Goal: Task Accomplishment & Management: Use online tool/utility

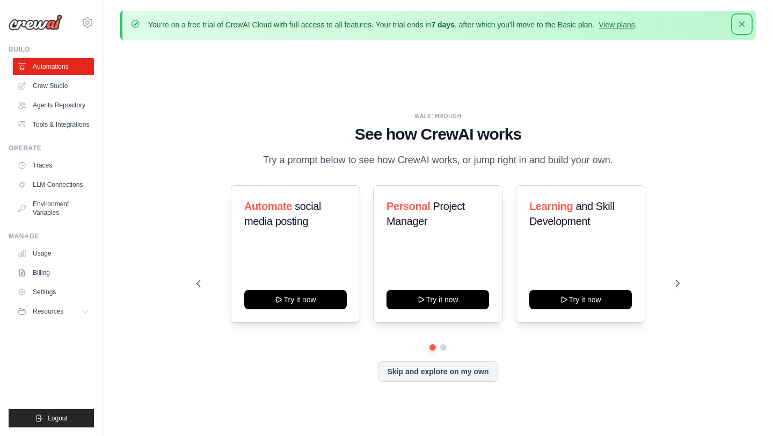
click at [743, 25] on icon "button" at bounding box center [741, 24] width 11 height 11
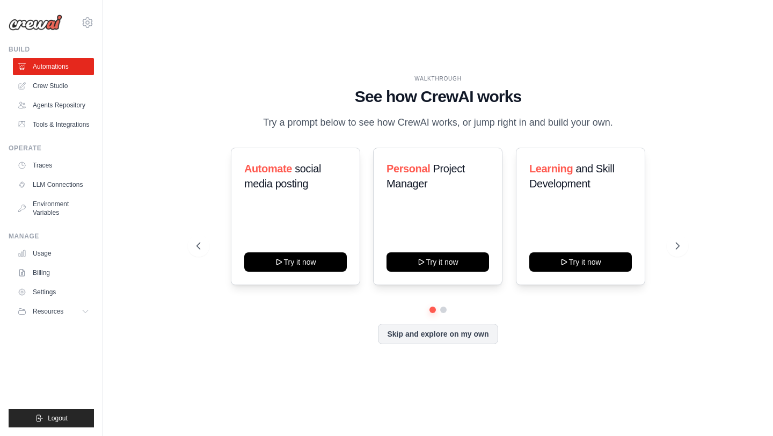
click at [625, 41] on div "WALKTHROUGH See how CrewAI works Try a prompt below to see how CrewAI works, or…" at bounding box center [437, 218] width 635 height 414
click at [56, 67] on link "Automations" at bounding box center [54, 66] width 81 height 17
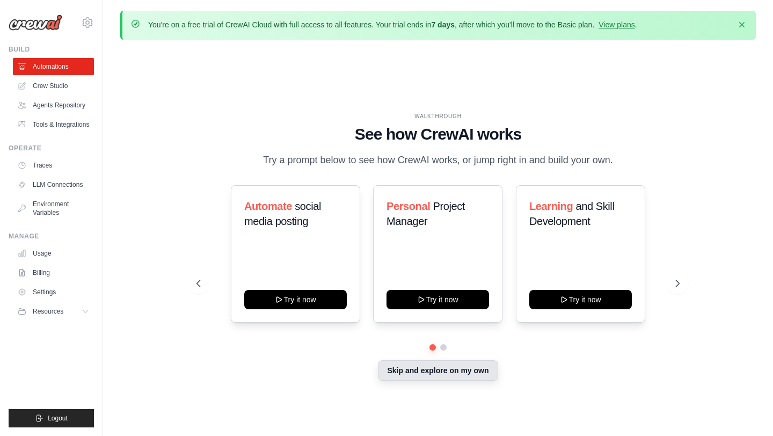
click at [422, 372] on button "Skip and explore on my own" at bounding box center [438, 370] width 120 height 20
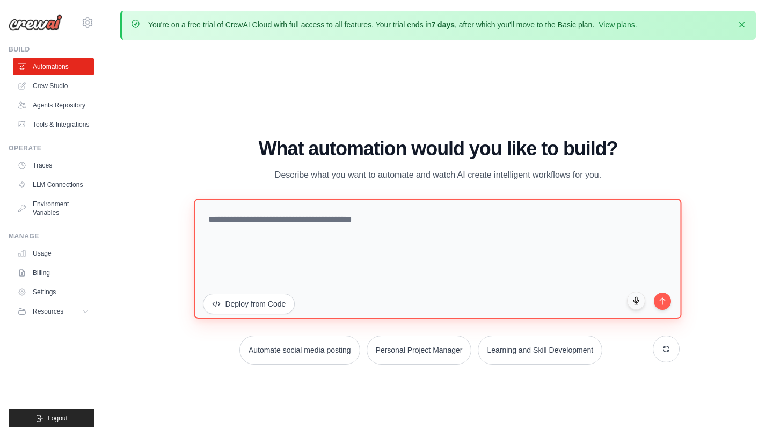
click at [318, 220] on textarea at bounding box center [437, 259] width 487 height 120
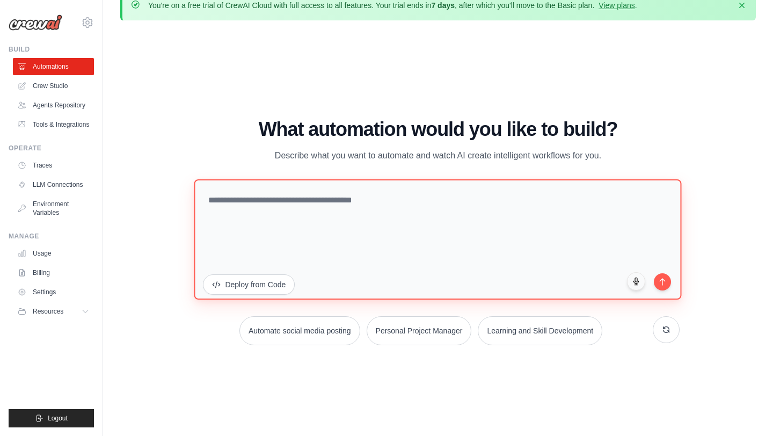
scroll to position [37, 0]
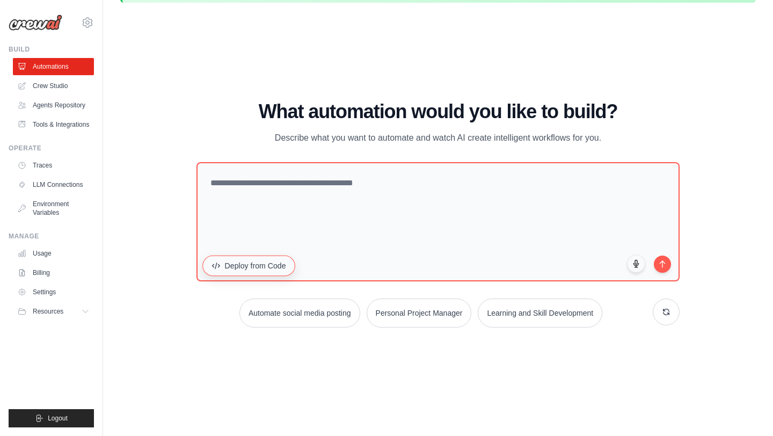
click at [264, 268] on button "Deploy from Code" at bounding box center [249, 265] width 93 height 20
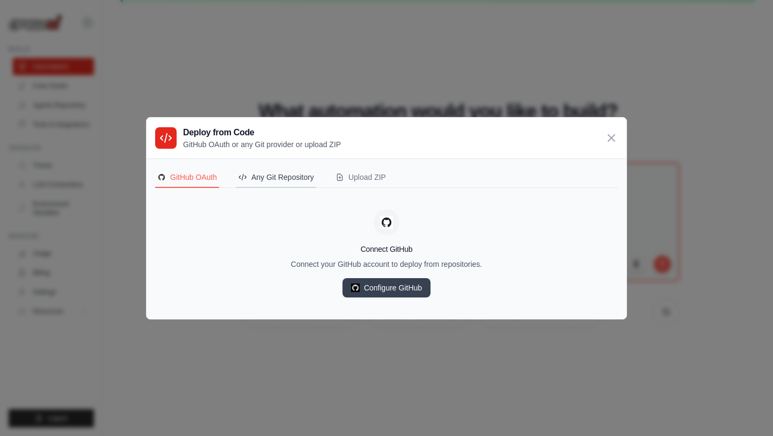
click at [295, 180] on div "Any Git Repository" at bounding box center [276, 177] width 76 height 11
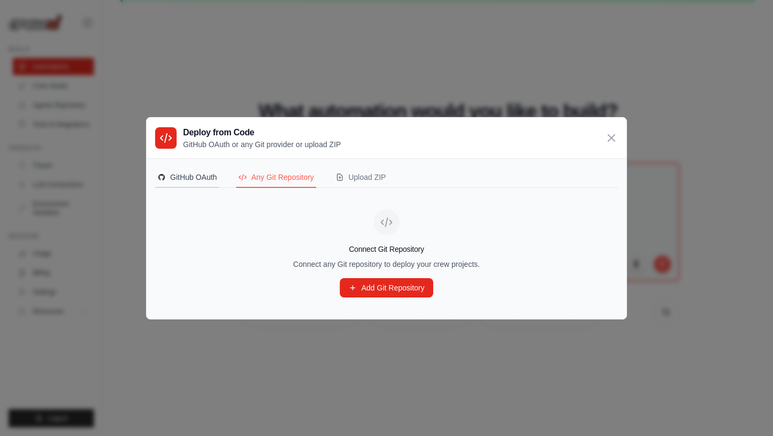
click at [183, 182] on div "GitHub OAuth" at bounding box center [187, 177] width 60 height 11
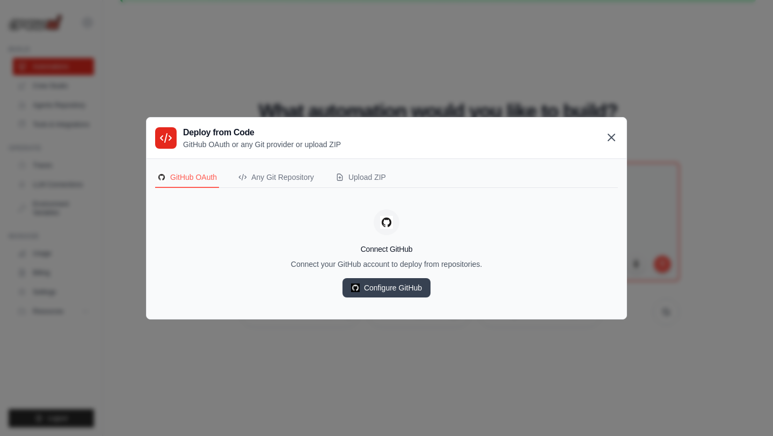
click at [612, 133] on icon at bounding box center [611, 137] width 13 height 13
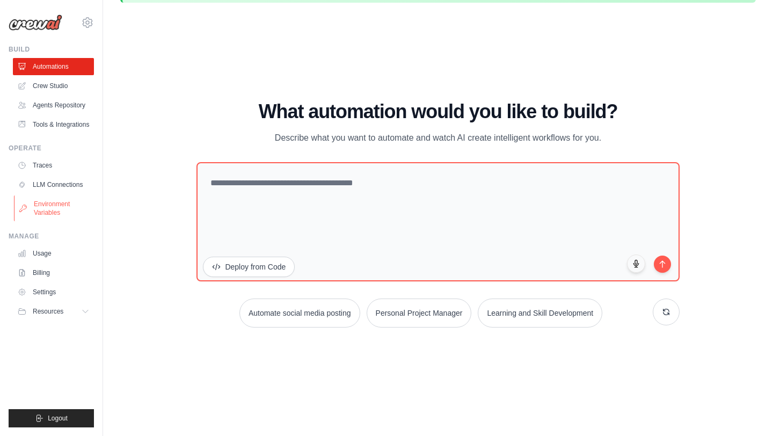
click at [57, 210] on link "Environment Variables" at bounding box center [54, 208] width 81 height 26
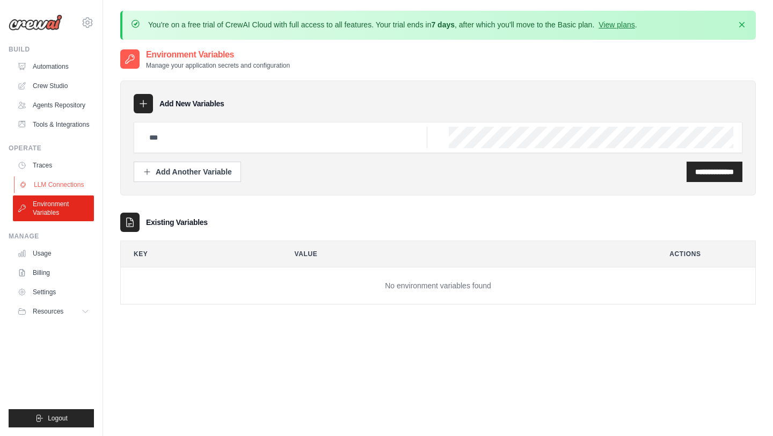
click at [55, 187] on link "LLM Connections" at bounding box center [54, 184] width 81 height 17
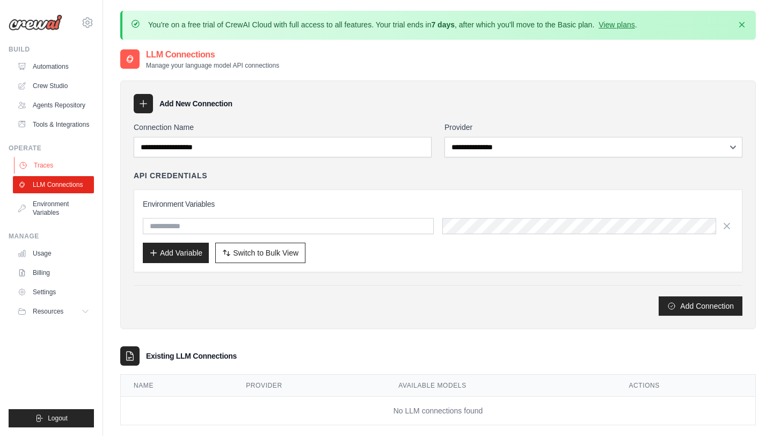
click at [52, 170] on link "Traces" at bounding box center [54, 165] width 81 height 17
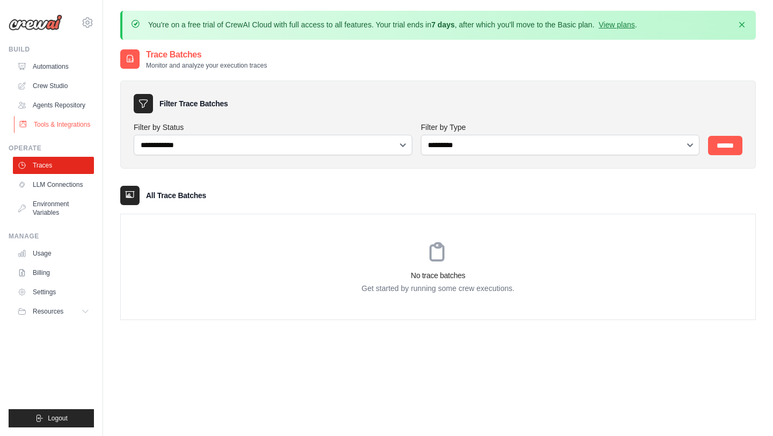
click at [63, 124] on link "Tools & Integrations" at bounding box center [54, 124] width 81 height 17
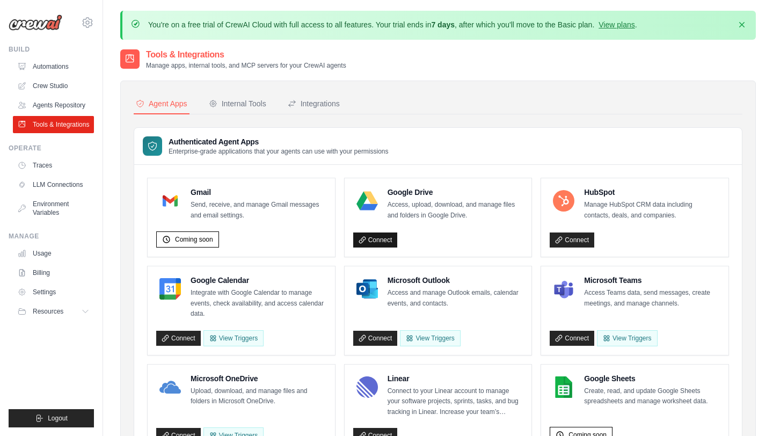
click at [383, 239] on link "Connect" at bounding box center [375, 239] width 45 height 15
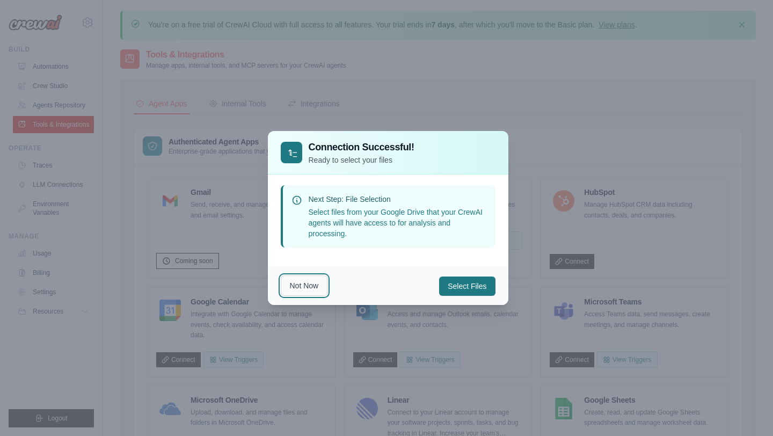
click at [315, 286] on button "Not Now" at bounding box center [304, 285] width 47 height 20
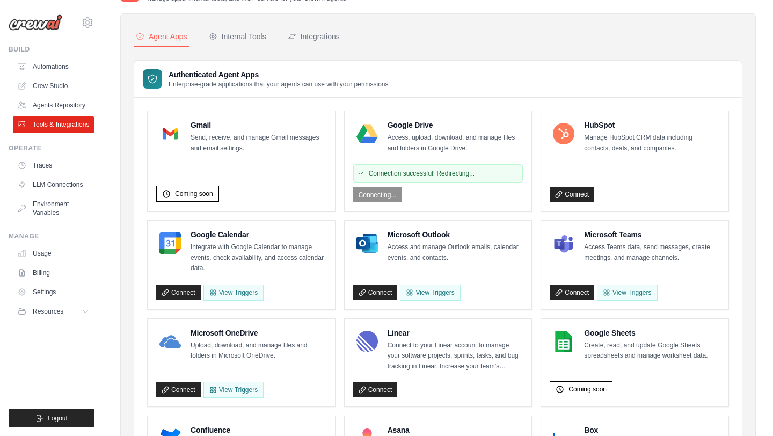
scroll to position [68, 0]
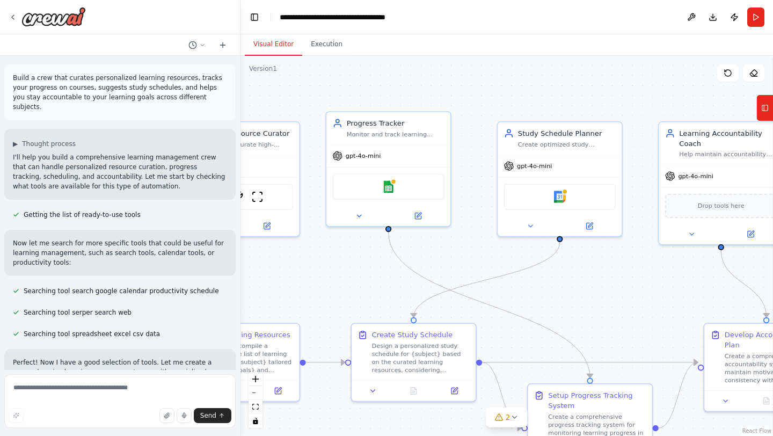
scroll to position [93, 0]
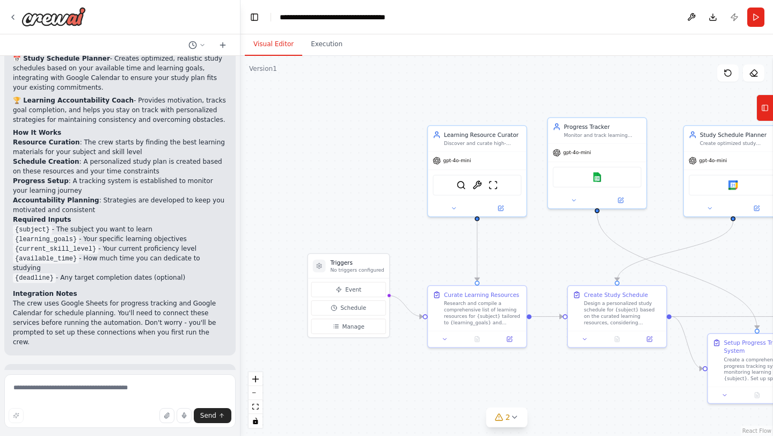
scroll to position [942, 0]
click at [509, 415] on span "2" at bounding box center [507, 416] width 5 height 11
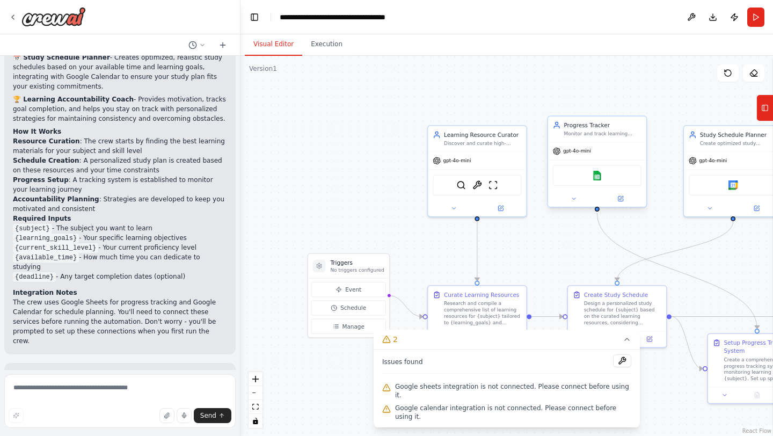
click at [598, 182] on div "Google sheets" at bounding box center [597, 175] width 89 height 21
click at [597, 180] on img at bounding box center [597, 176] width 10 height 10
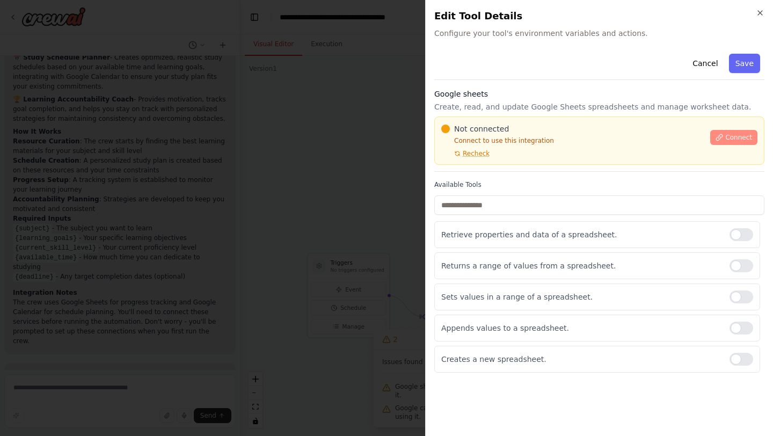
click at [737, 134] on span "Connect" at bounding box center [738, 137] width 27 height 9
click at [0, 0] on body "Build a crew that curates personalized learning resources, tracks your progress…" at bounding box center [386, 218] width 773 height 436
click at [700, 65] on button "Cancel" at bounding box center [705, 63] width 38 height 19
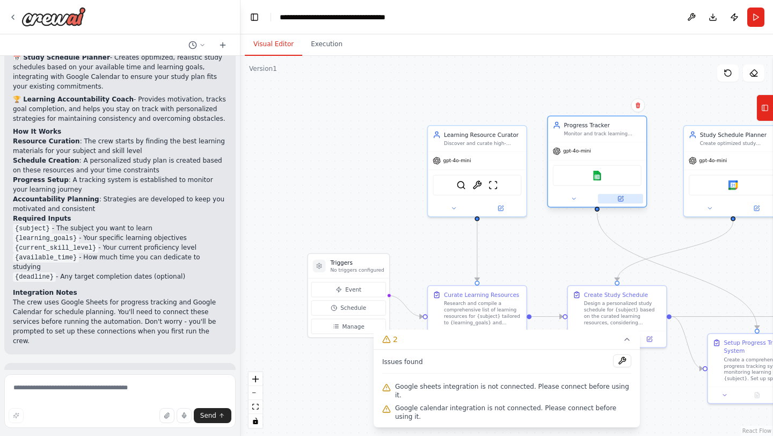
click at [620, 200] on icon at bounding box center [620, 198] width 5 height 5
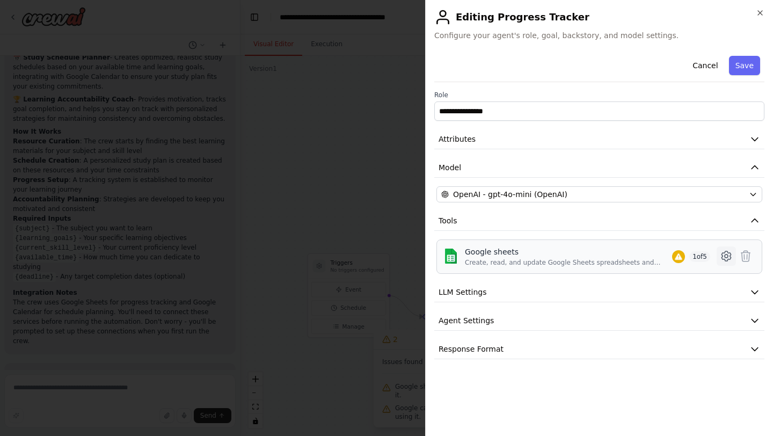
click at [726, 257] on icon at bounding box center [725, 255] width 3 height 3
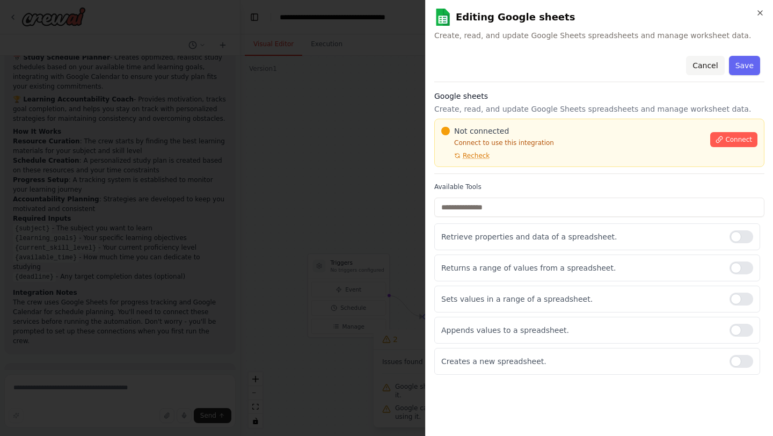
click at [704, 68] on button "Cancel" at bounding box center [705, 65] width 38 height 19
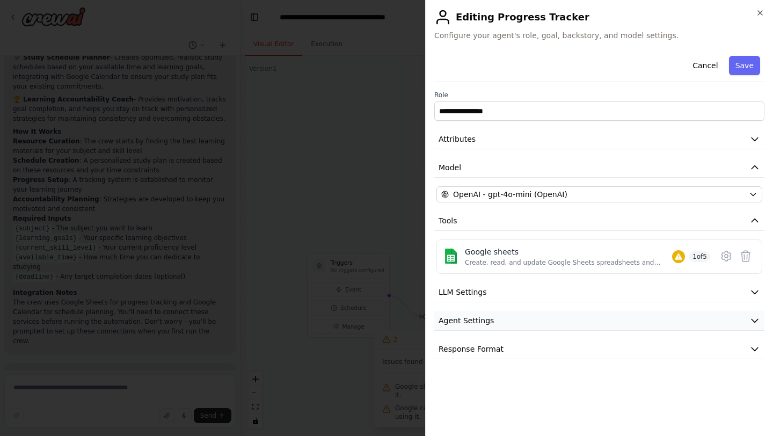
click at [527, 320] on button "Agent Settings" at bounding box center [599, 321] width 330 height 20
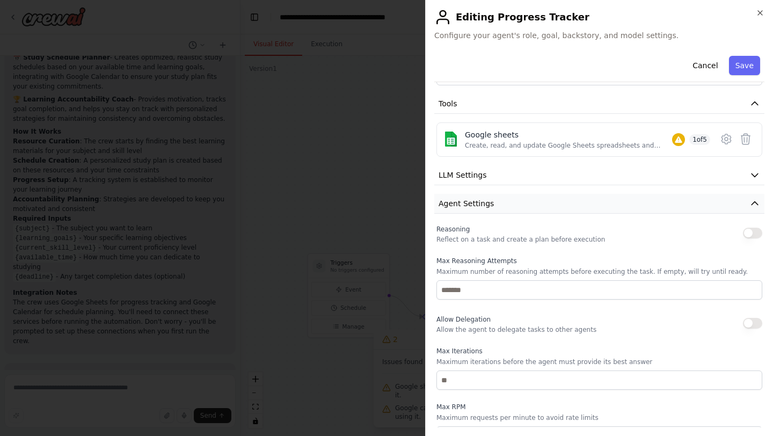
scroll to position [0, 0]
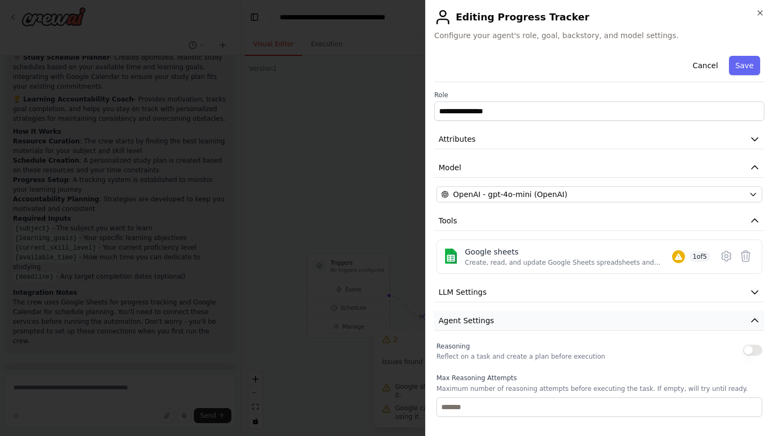
click at [527, 319] on button "Agent Settings" at bounding box center [599, 321] width 330 height 20
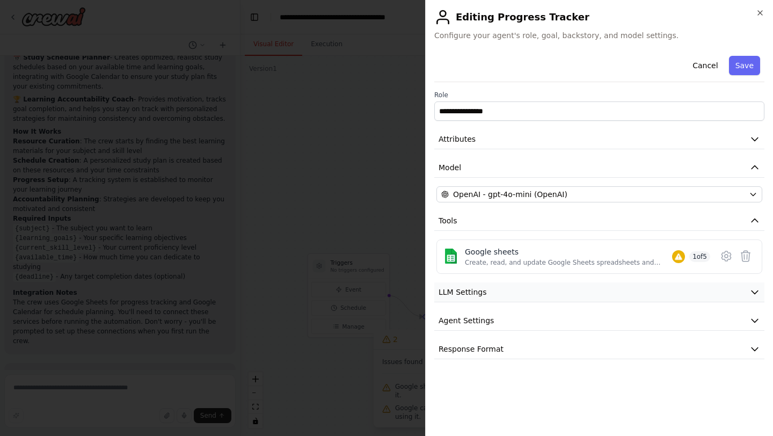
click at [521, 296] on button "LLM Settings" at bounding box center [599, 292] width 330 height 20
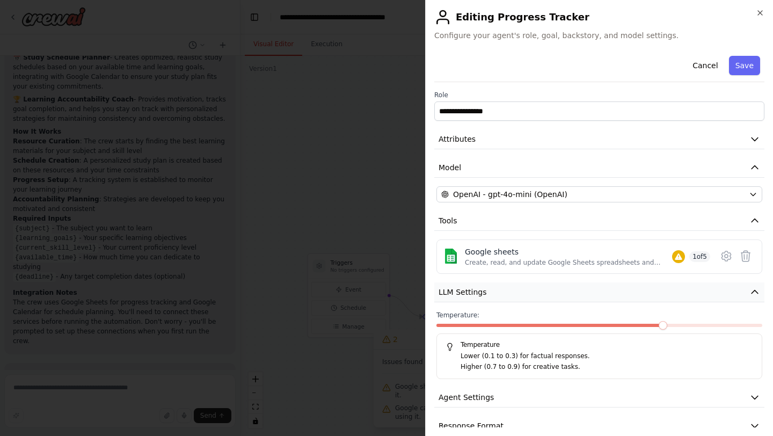
click at [521, 296] on button "LLM Settings" at bounding box center [599, 292] width 330 height 20
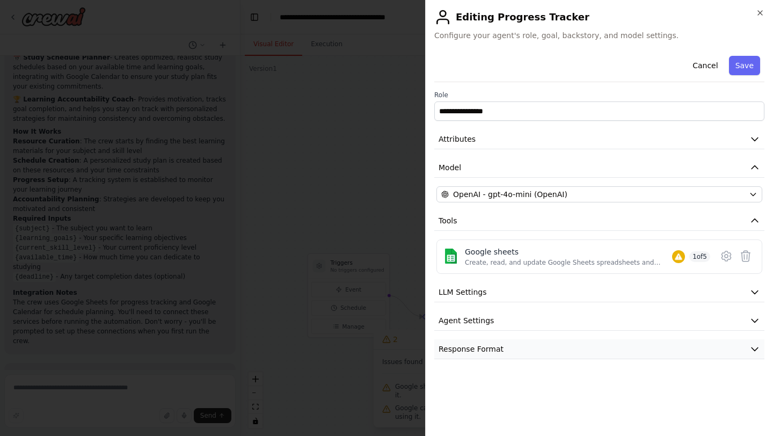
click at [511, 346] on button "Response Format" at bounding box center [599, 349] width 330 height 20
click at [747, 259] on icon at bounding box center [745, 255] width 13 height 13
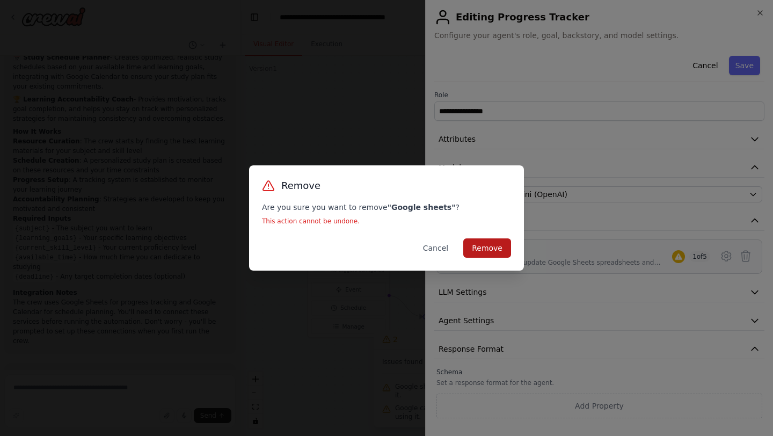
click at [487, 246] on button "Remove" at bounding box center [487, 247] width 48 height 19
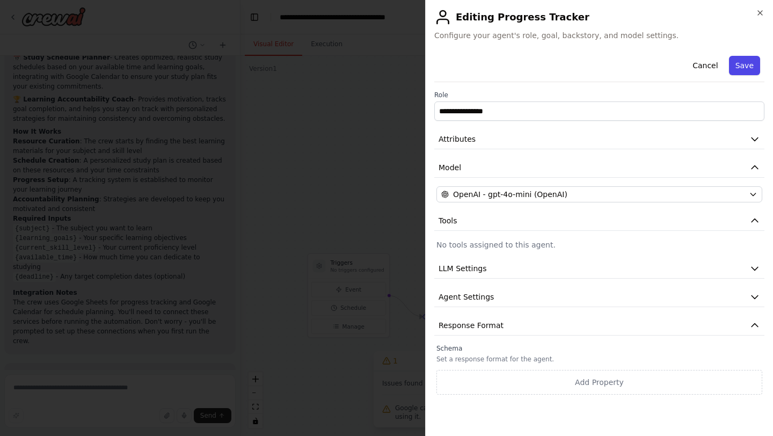
click at [749, 68] on button "Save" at bounding box center [744, 65] width 31 height 19
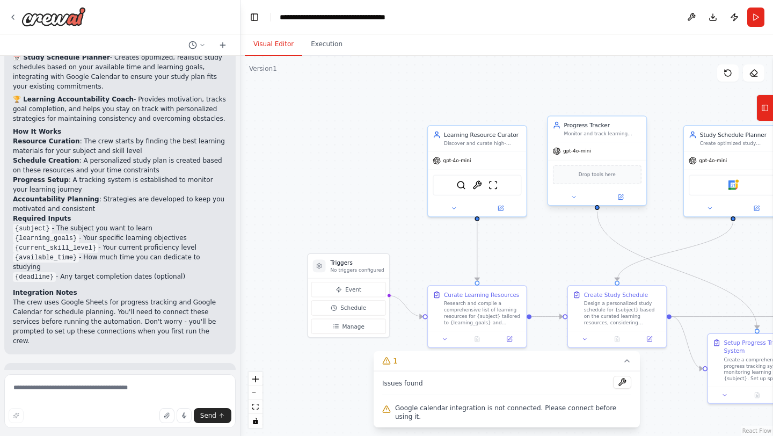
click at [598, 176] on span "Drop tools here" at bounding box center [596, 175] width 37 height 8
click at [621, 198] on icon at bounding box center [620, 197] width 5 height 5
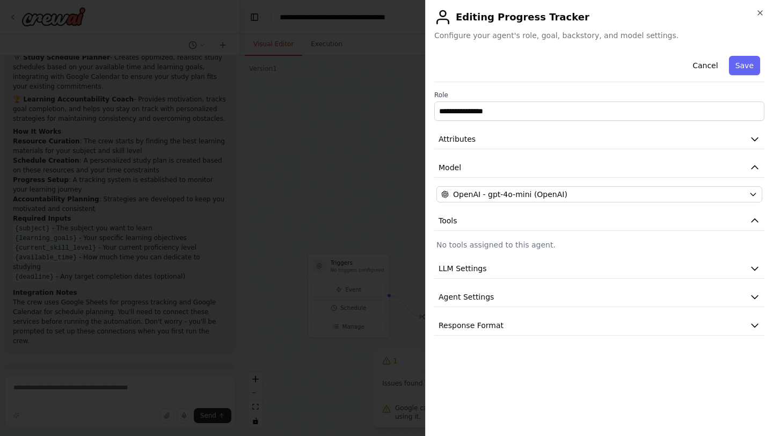
click at [548, 243] on p "No tools assigned to this agent." at bounding box center [599, 244] width 326 height 11
click at [510, 271] on button "LLM Settings" at bounding box center [599, 269] width 330 height 20
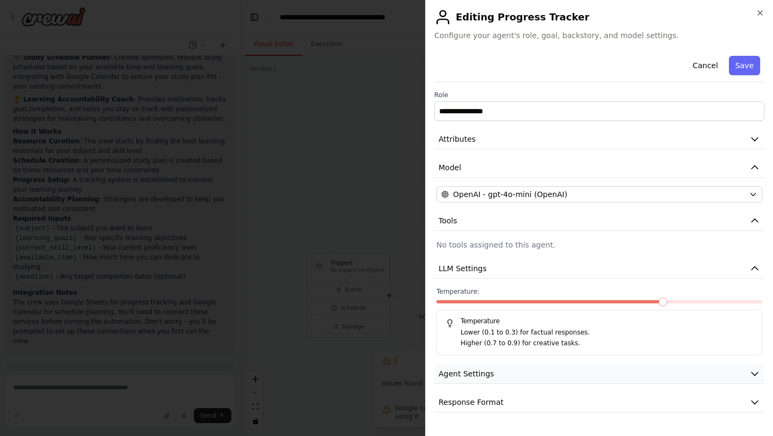
click at [504, 376] on button "Agent Settings" at bounding box center [599, 374] width 330 height 20
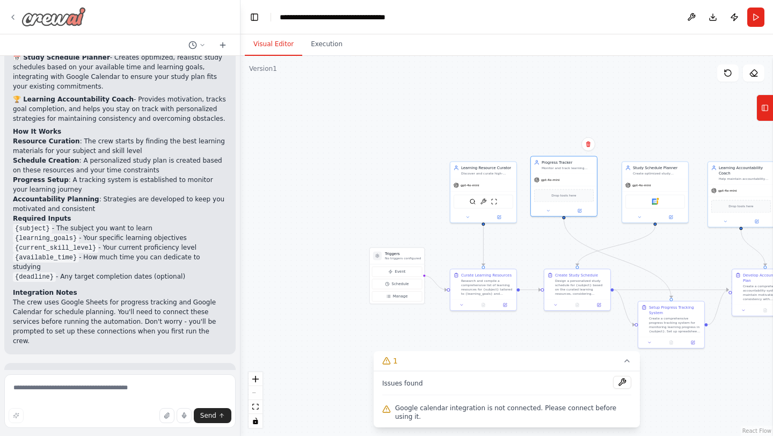
click at [11, 20] on icon at bounding box center [13, 17] width 9 height 9
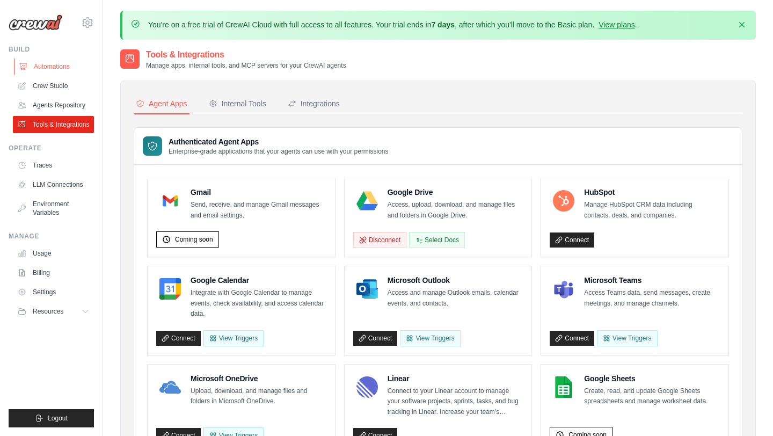
click at [58, 67] on link "Automations" at bounding box center [54, 66] width 81 height 17
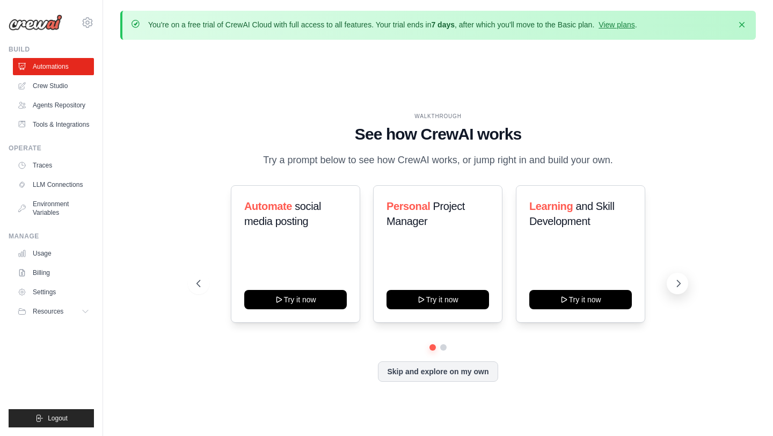
click at [683, 288] on button at bounding box center [676, 283] width 21 height 21
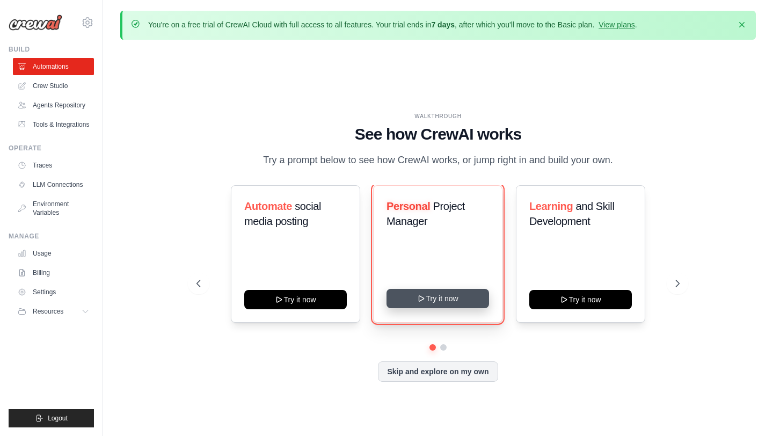
click at [431, 297] on button "Try it now" at bounding box center [437, 298] width 102 height 19
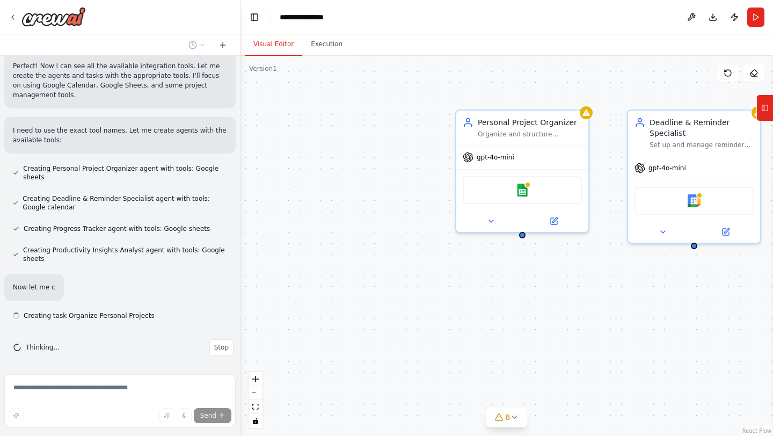
scroll to position [433, 0]
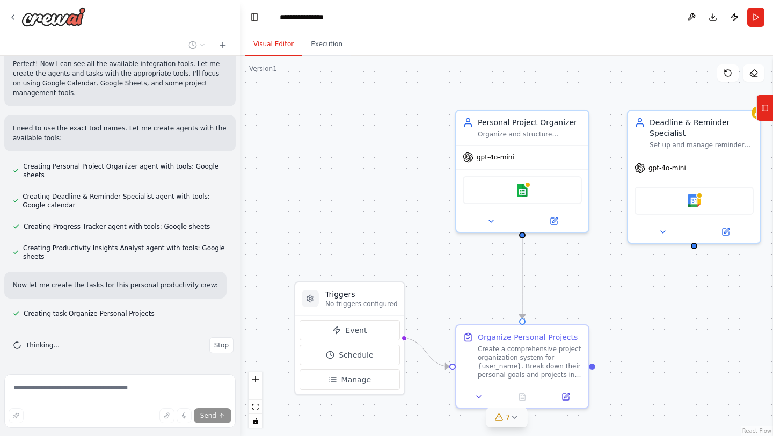
click at [515, 418] on icon at bounding box center [514, 417] width 9 height 9
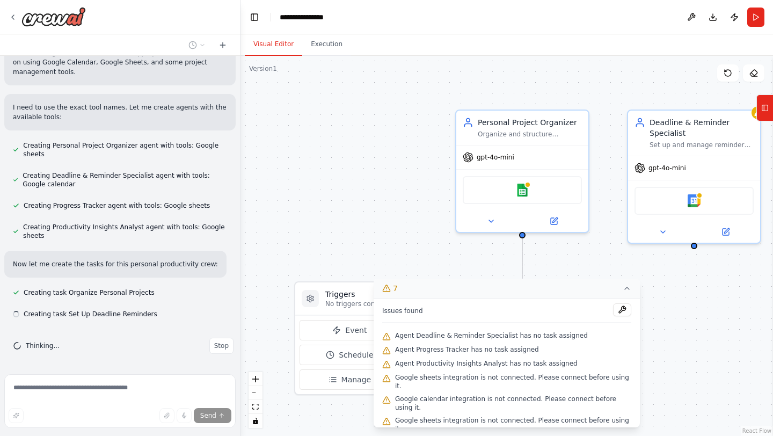
scroll to position [455, 0]
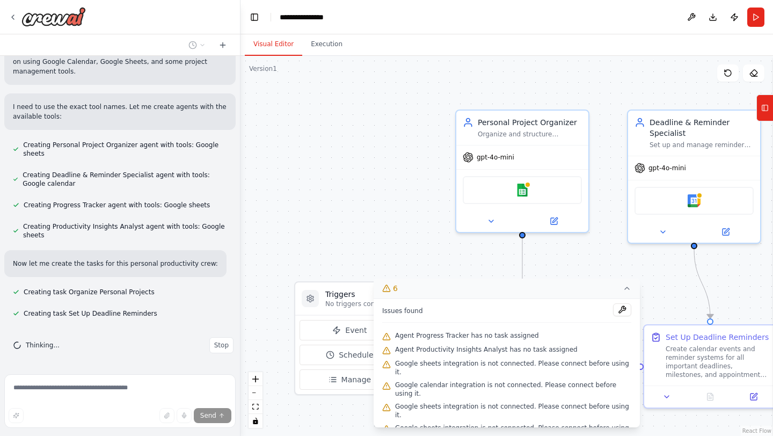
click at [409, 248] on div ".deletable-edge-delete-btn { width: 20px; height: 20px; border: 0px solid #ffff…" at bounding box center [506, 246] width 532 height 380
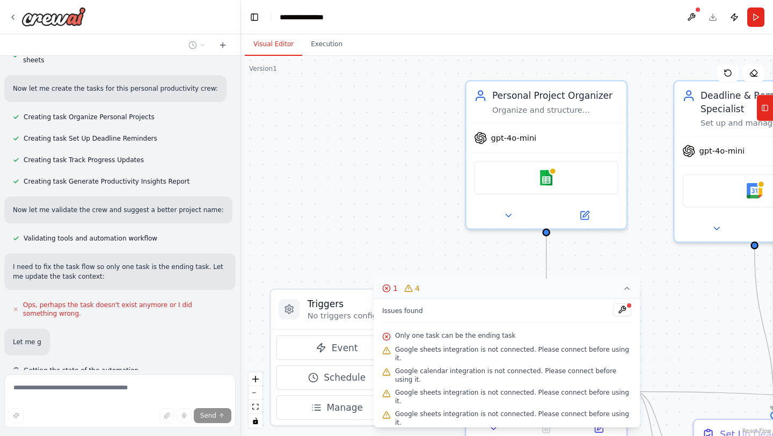
scroll to position [656, 0]
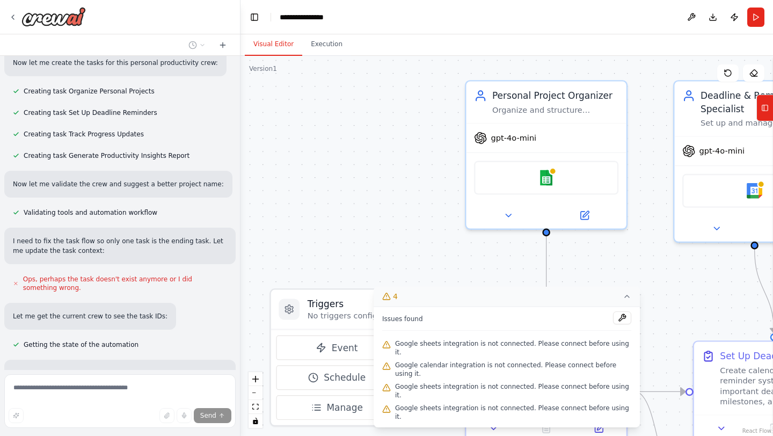
click at [394, 245] on div ".deletable-edge-delete-btn { width: 20px; height: 20px; border: 0px solid #ffff…" at bounding box center [506, 246] width 532 height 380
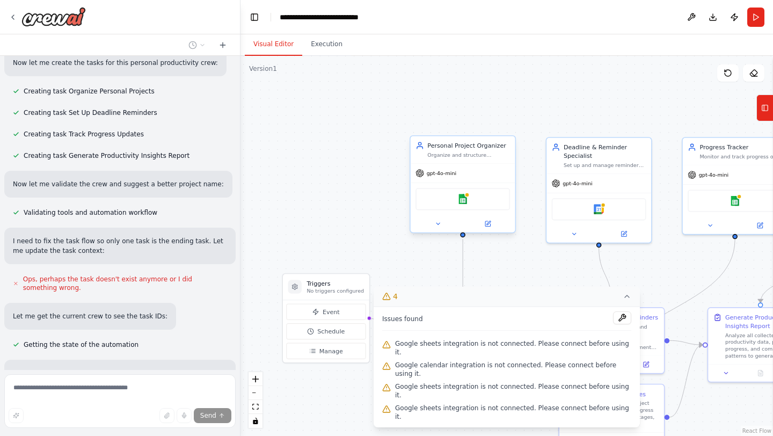
click at [472, 202] on div "Google sheets" at bounding box center [462, 199] width 94 height 22
click at [451, 196] on div "Google sheets" at bounding box center [462, 199] width 94 height 22
click at [486, 223] on icon at bounding box center [487, 223] width 5 height 5
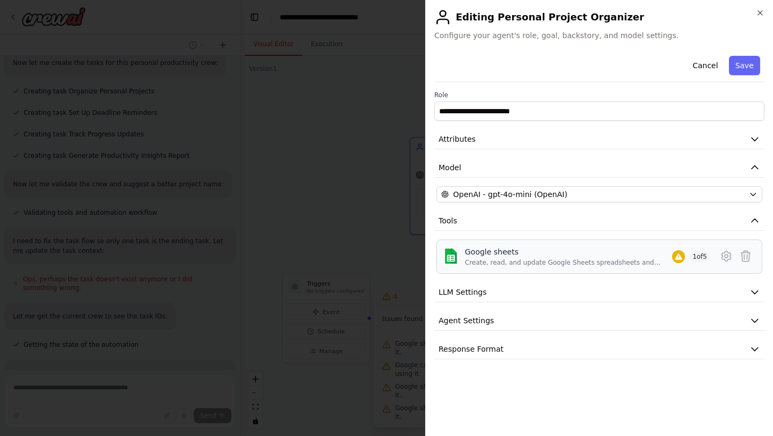
click at [451, 259] on img at bounding box center [450, 255] width 15 height 15
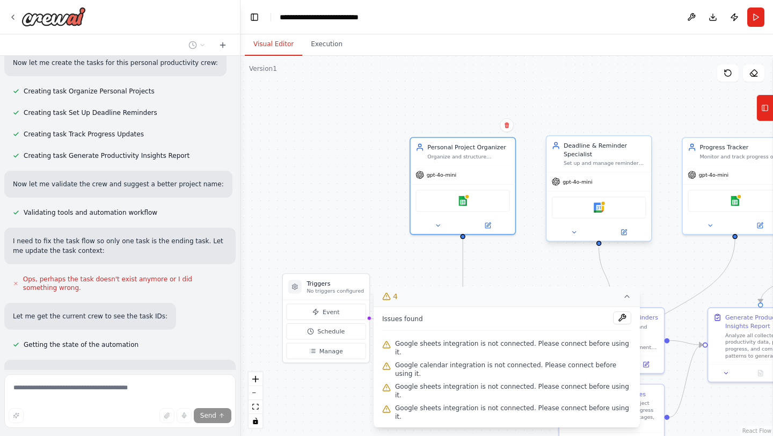
click at [576, 211] on div "Google calendar" at bounding box center [599, 207] width 94 height 22
click at [435, 221] on icon at bounding box center [437, 223] width 7 height 7
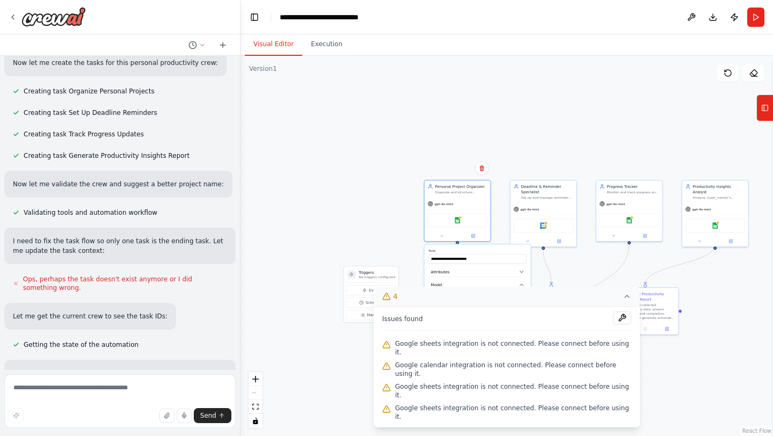
click at [299, 278] on div ".deletable-edge-delete-btn { width: 20px; height: 20px; border: 0px solid #ffff…" at bounding box center [506, 246] width 532 height 380
click at [374, 290] on span "Event" at bounding box center [374, 290] width 11 height 5
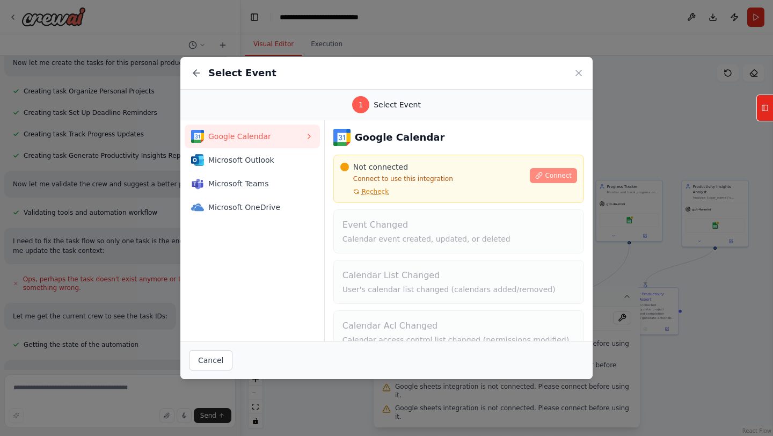
click at [552, 175] on span "Connect" at bounding box center [558, 175] width 27 height 9
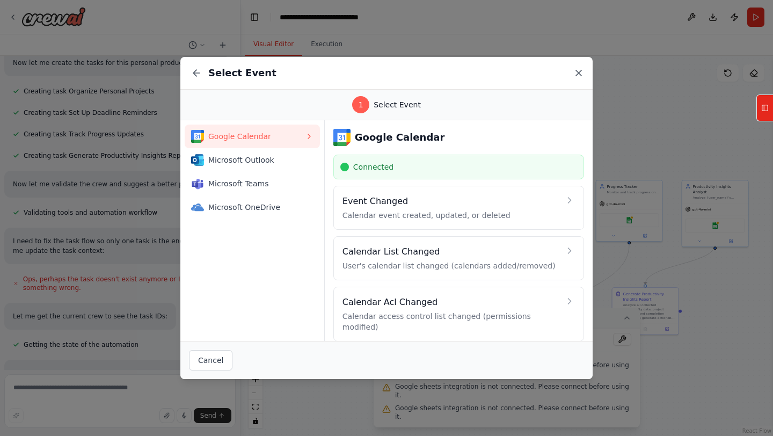
click at [578, 72] on icon at bounding box center [578, 72] width 5 height 5
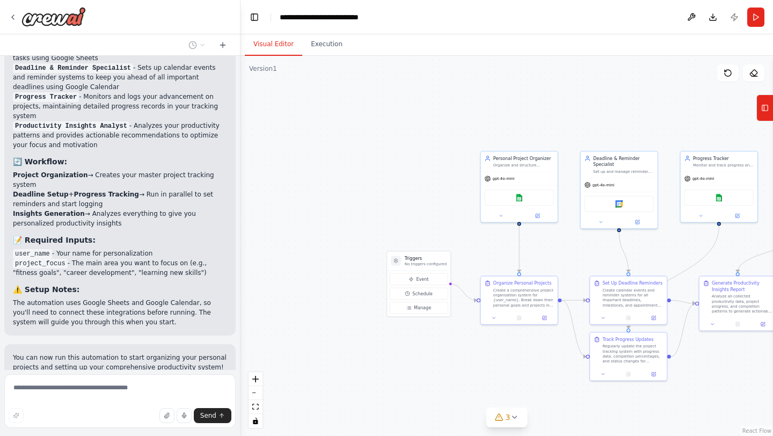
scroll to position [1278, 0]
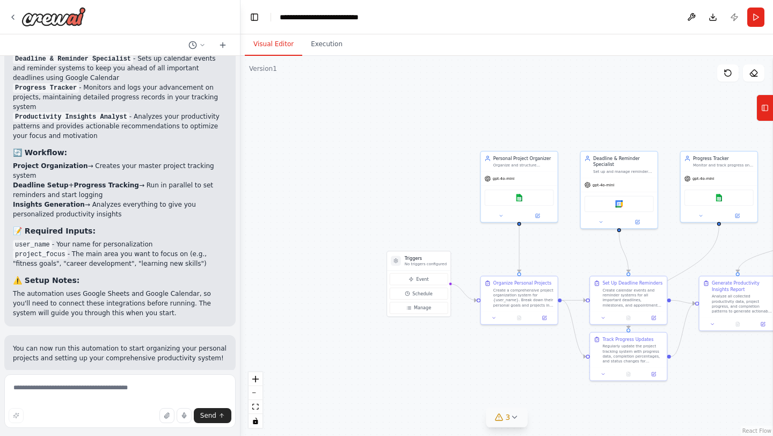
click at [514, 417] on icon at bounding box center [514, 417] width 4 height 2
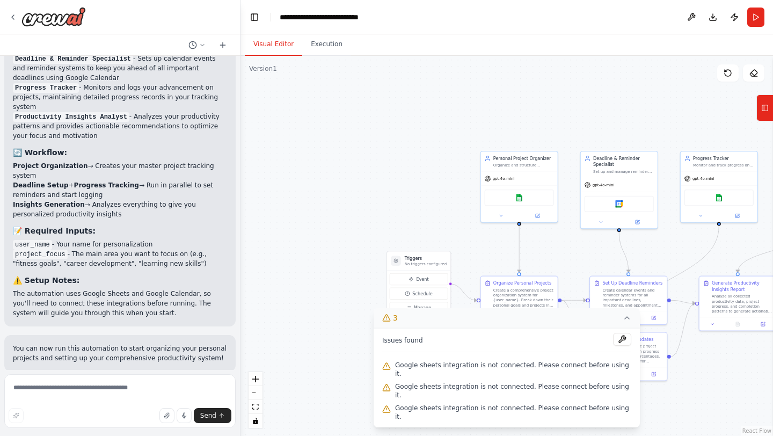
click at [498, 378] on span "Google sheets integration is not connected. Please connect before using it." at bounding box center [513, 369] width 236 height 17
click at [515, 195] on div "Google sheets" at bounding box center [518, 196] width 69 height 16
click at [515, 197] on div "Google sheets" at bounding box center [518, 196] width 69 height 16
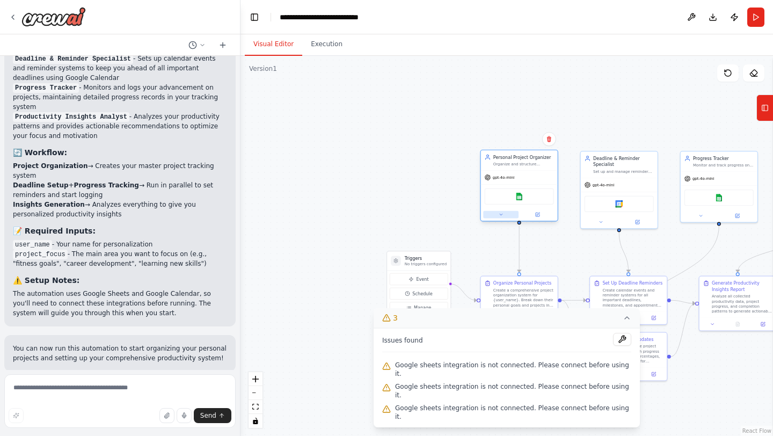
click at [499, 214] on icon at bounding box center [500, 214] width 3 height 1
click at [524, 323] on div "Create, read, and update Google Sheets spreadsheets and manage worksheet data." at bounding box center [531, 325] width 57 height 5
click at [565, 326] on div "Google sheets Create, read, and update Google Sheets spreadsheets and manage wo…" at bounding box center [535, 322] width 64 height 12
click at [543, 326] on div "Create, read, and update Google Sheets spreadsheets and manage worksheet data." at bounding box center [531, 325] width 57 height 5
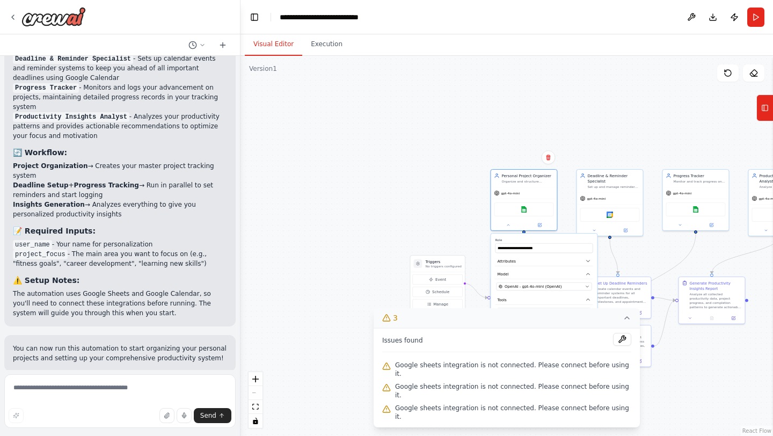
click at [575, 320] on button at bounding box center [574, 316] width 10 height 10
click at [577, 271] on button "Connect" at bounding box center [577, 268] width 24 height 8
click at [425, 207] on div ".deletable-edge-delete-btn { width: 20px; height: 20px; border: 0px solid #ffff…" at bounding box center [506, 246] width 532 height 380
click at [692, 209] on div "Google sheets" at bounding box center [695, 208] width 60 height 14
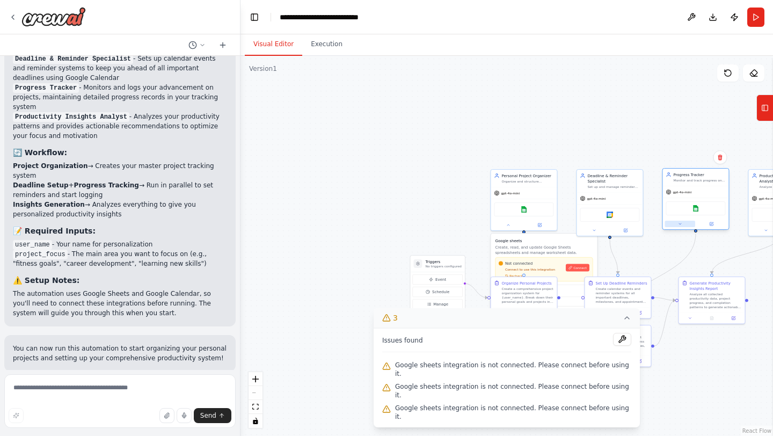
click at [678, 224] on icon at bounding box center [680, 224] width 4 height 4
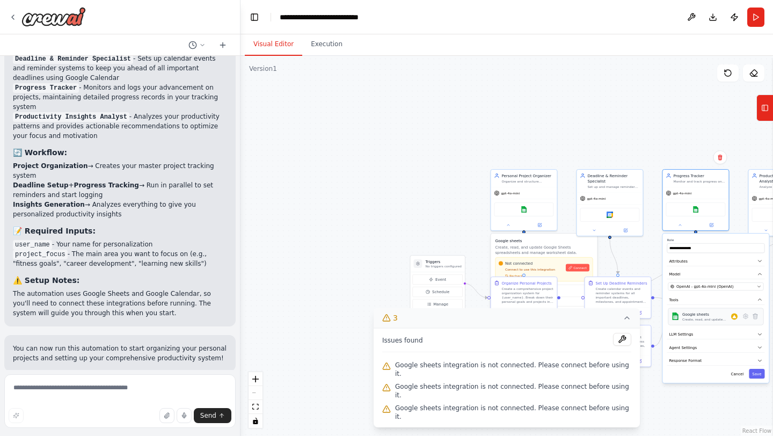
click at [696, 319] on div "Create, read, and update Google Sheets spreadsheets and manage worksheet data." at bounding box center [706, 319] width 49 height 4
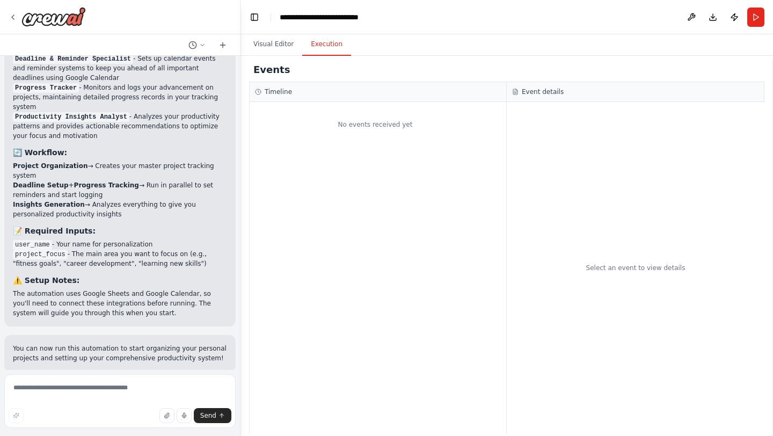
click at [317, 43] on button "Execution" at bounding box center [326, 44] width 49 height 23
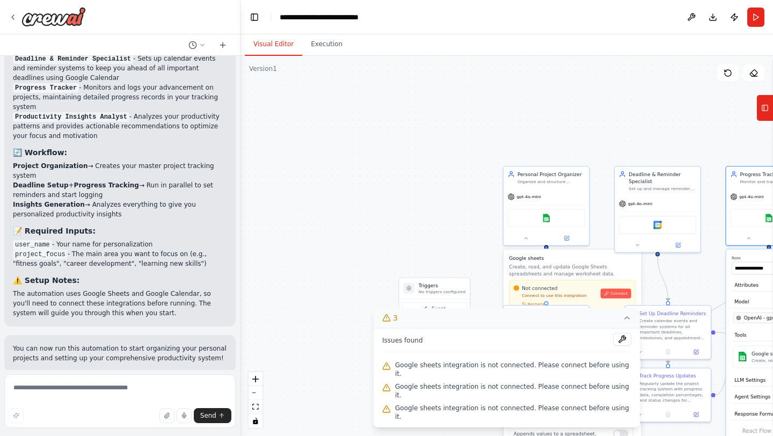
click at [264, 41] on button "Visual Editor" at bounding box center [273, 44] width 57 height 23
click at [15, 19] on icon at bounding box center [13, 17] width 9 height 9
click at [12, 17] on icon at bounding box center [13, 17] width 2 height 4
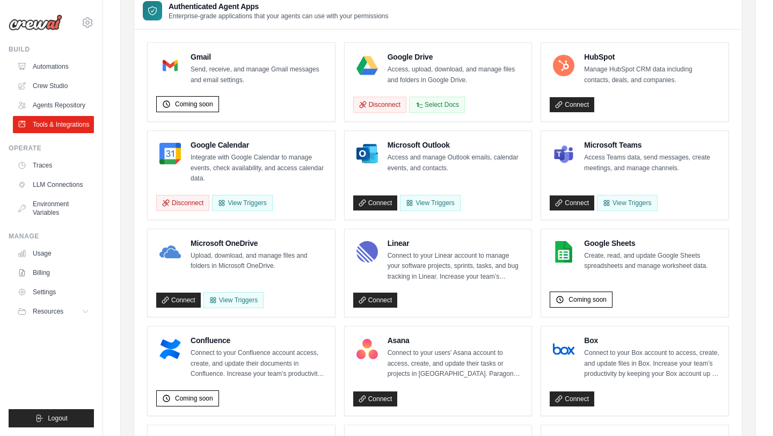
scroll to position [136, 0]
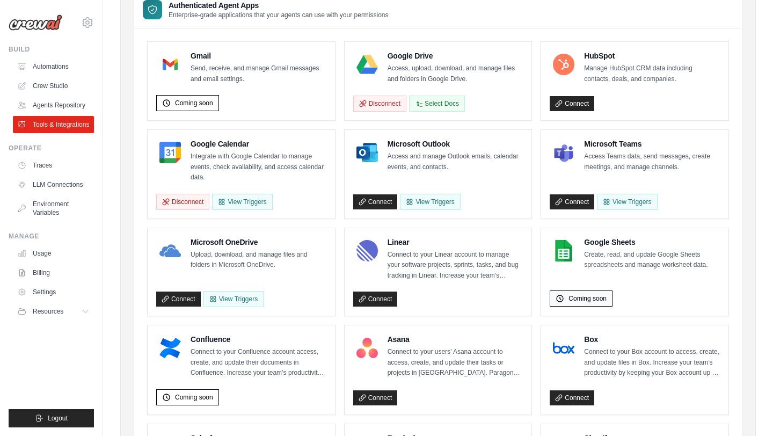
click at [580, 300] on span "Coming soon" at bounding box center [587, 298] width 38 height 9
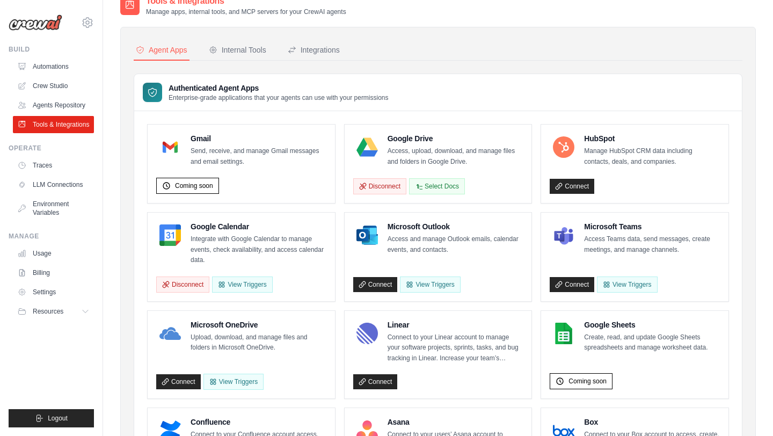
scroll to position [0, 0]
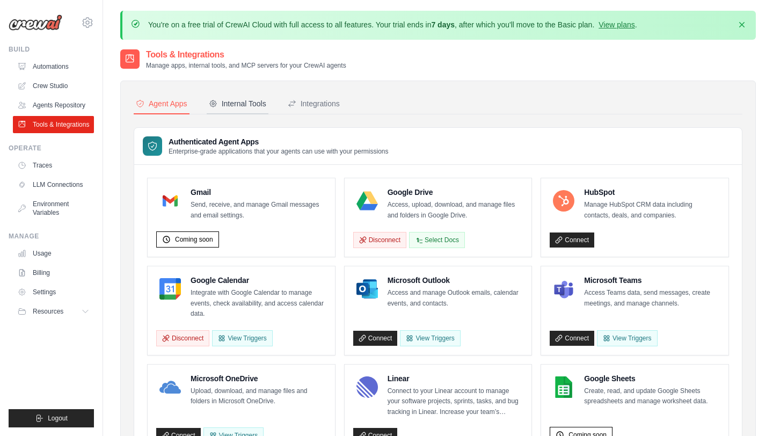
click at [244, 104] on div "Internal Tools" at bounding box center [237, 103] width 57 height 11
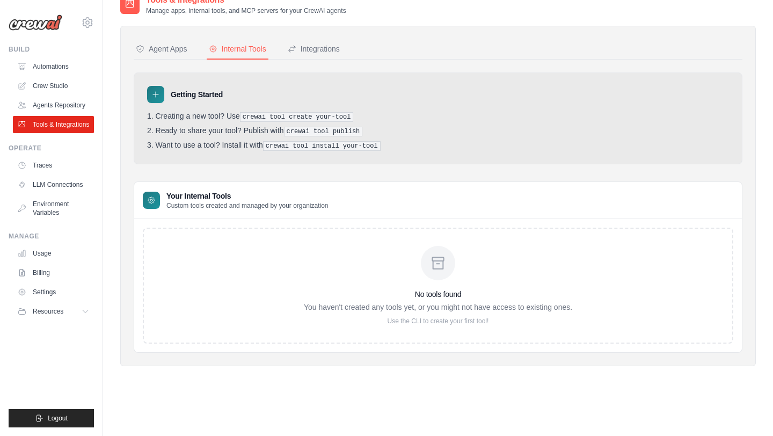
scroll to position [58, 0]
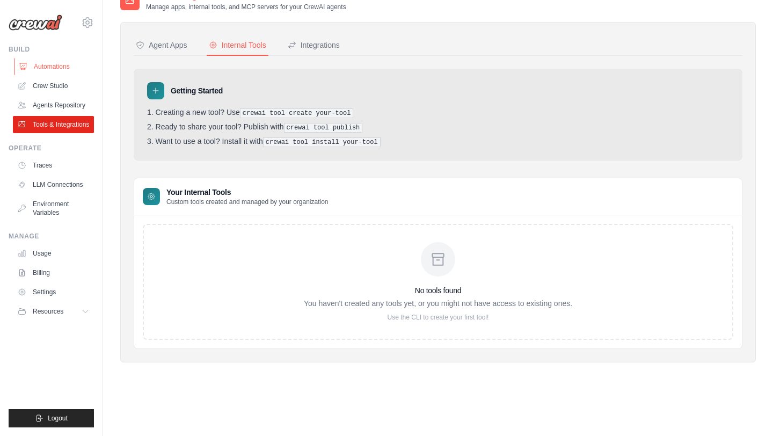
click at [38, 68] on link "Automations" at bounding box center [54, 66] width 81 height 17
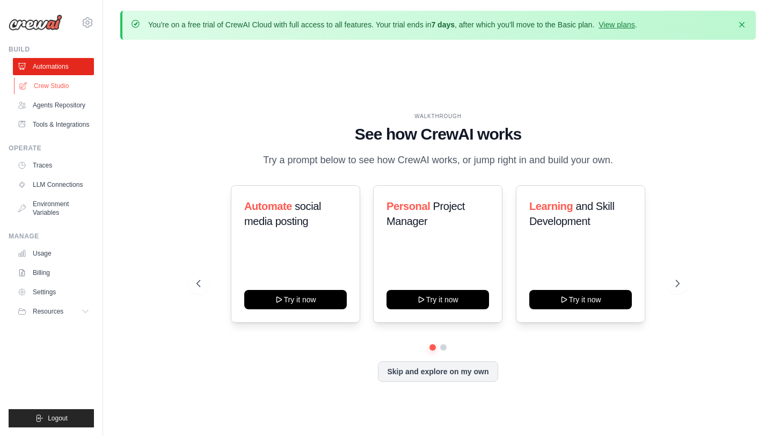
click at [44, 82] on link "Crew Studio" at bounding box center [54, 85] width 81 height 17
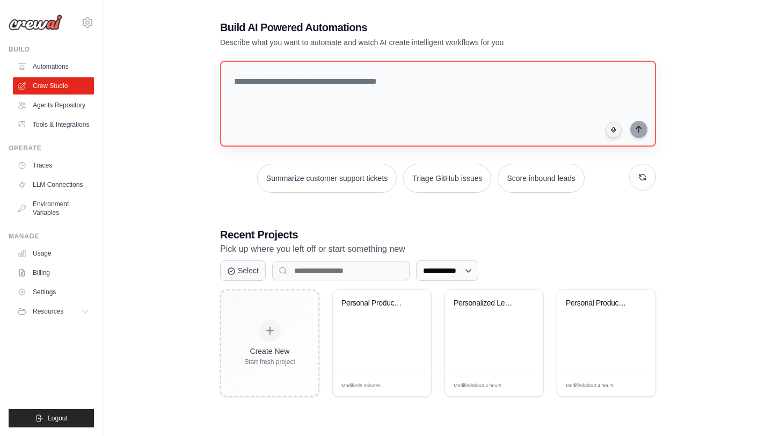
scroll to position [57, 0]
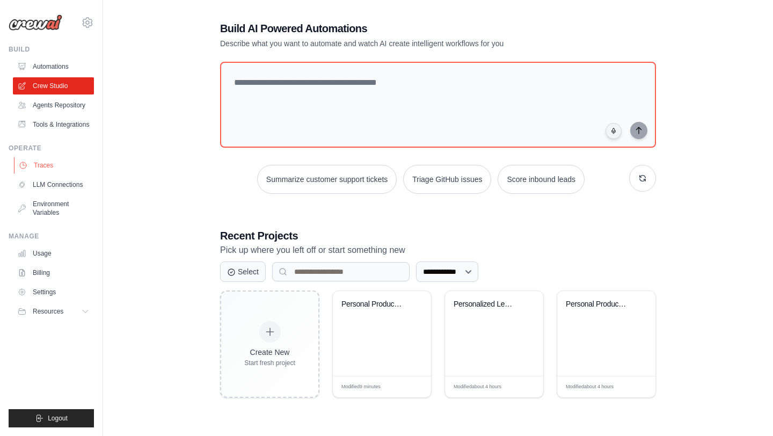
click at [40, 168] on link "Traces" at bounding box center [54, 165] width 81 height 17
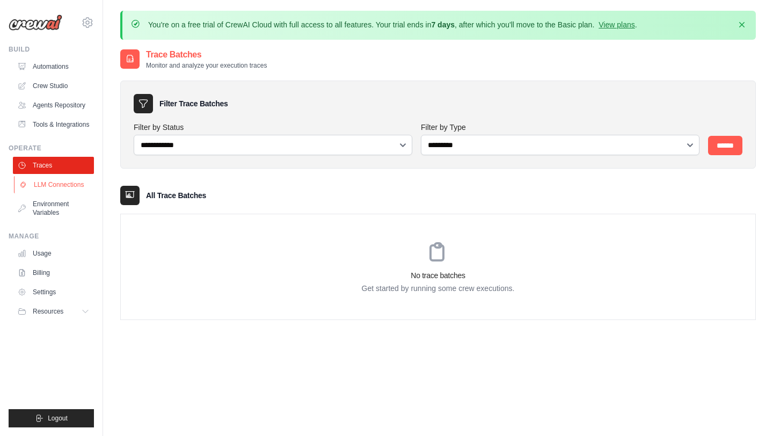
click at [49, 191] on link "LLM Connections" at bounding box center [54, 184] width 81 height 17
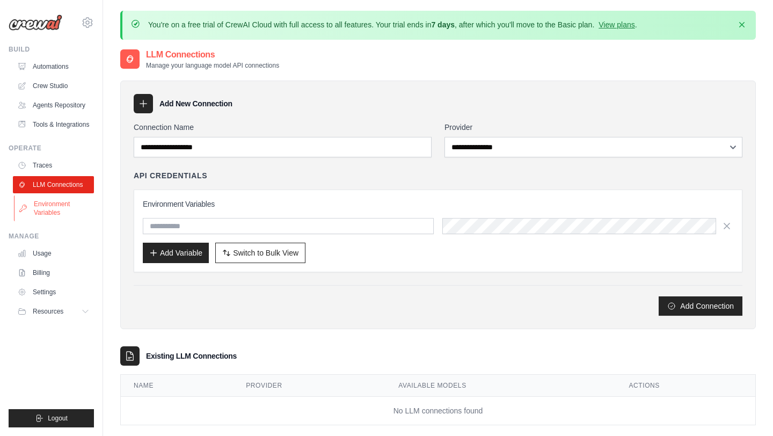
click at [48, 205] on link "Environment Variables" at bounding box center [54, 208] width 81 height 26
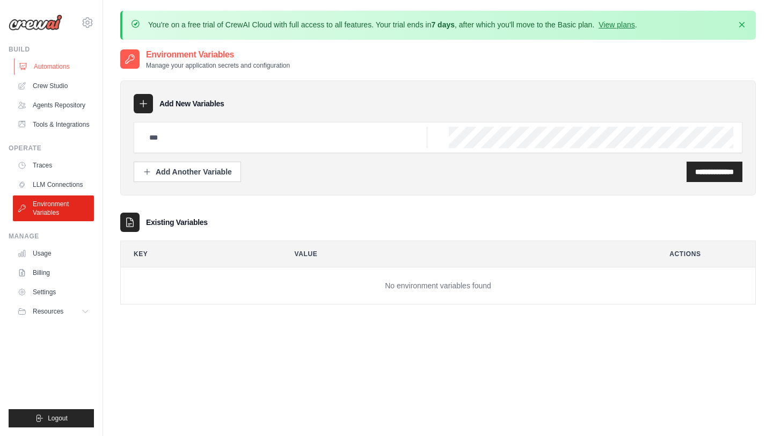
click at [42, 67] on link "Automations" at bounding box center [54, 66] width 81 height 17
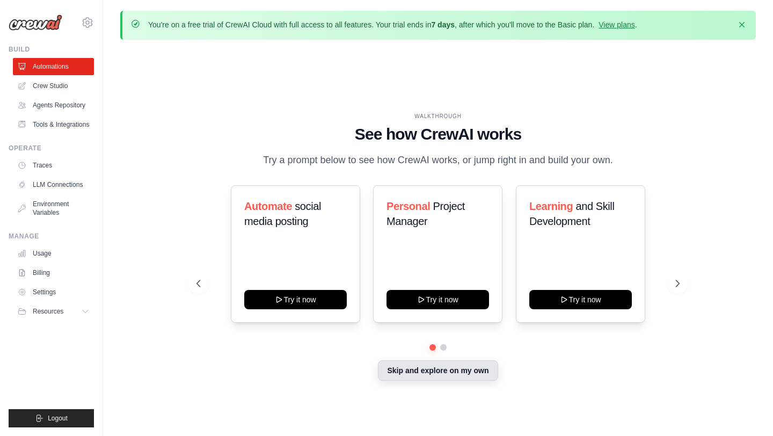
click at [450, 374] on button "Skip and explore on my own" at bounding box center [438, 370] width 120 height 20
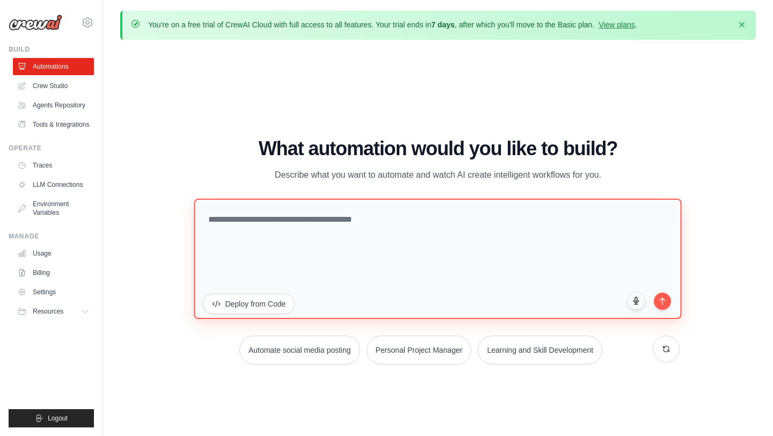
click at [330, 225] on textarea at bounding box center [437, 259] width 487 height 120
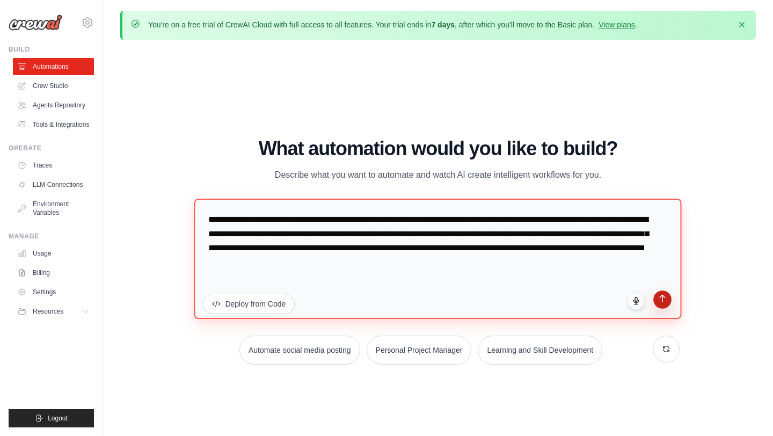
type textarea "**********"
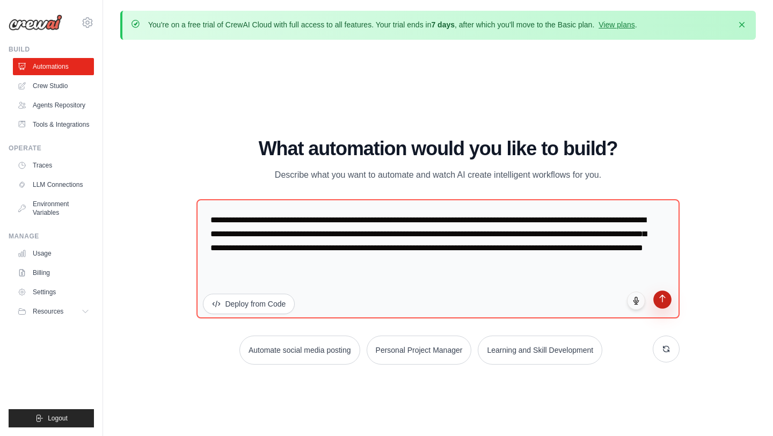
click at [663, 304] on button "submit" at bounding box center [662, 299] width 18 height 18
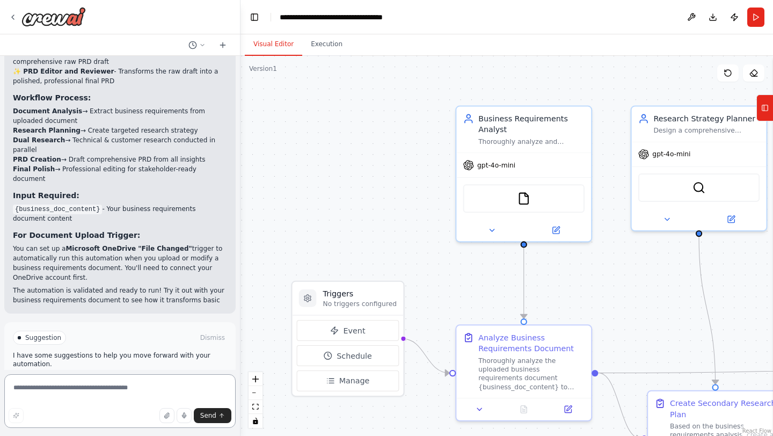
scroll to position [1723, 0]
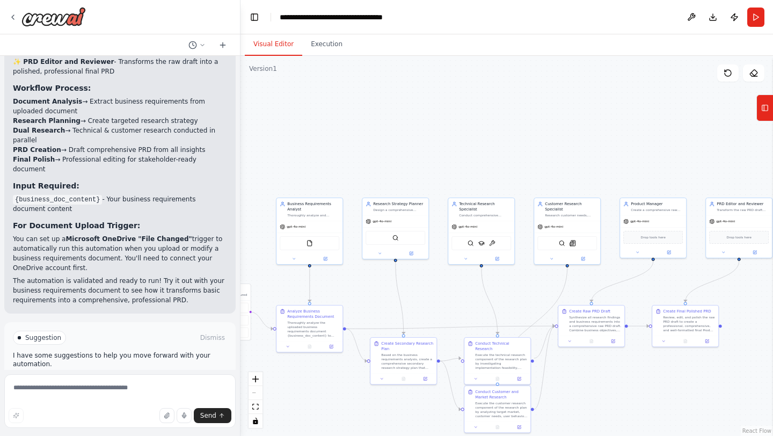
drag, startPoint x: 549, startPoint y: 146, endPoint x: 410, endPoint y: 146, distance: 139.0
click at [410, 146] on div ".deletable-edge-delete-btn { width: 20px; height: 20px; border: 0px solid #ffff…" at bounding box center [506, 246] width 532 height 380
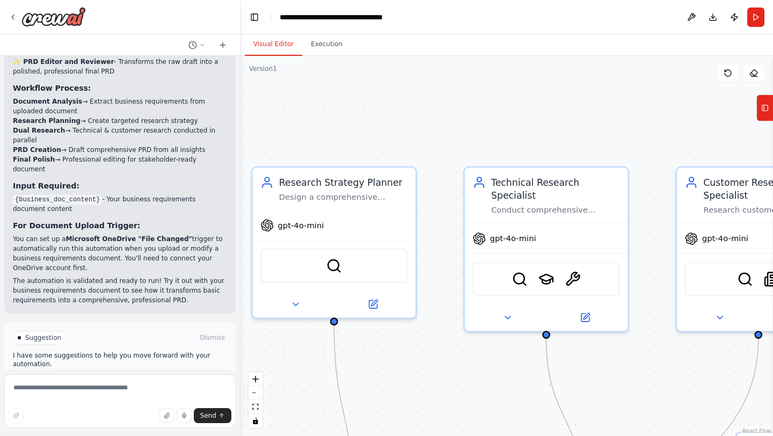
drag, startPoint x: 475, startPoint y: 285, endPoint x: 532, endPoint y: 384, distance: 113.2
click at [532, 384] on div ".deletable-edge-delete-btn { width: 20px; height: 20px; border: 0px solid #ffff…" at bounding box center [506, 246] width 532 height 380
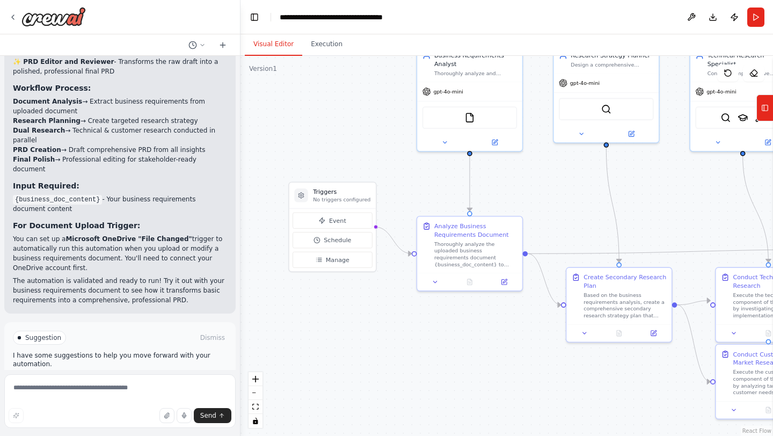
drag, startPoint x: 387, startPoint y: 343, endPoint x: 547, endPoint y: 160, distance: 243.3
click at [547, 160] on div ".deletable-edge-delete-btn { width: 20px; height: 20px; border: 0px solid #ffff…" at bounding box center [506, 246] width 532 height 380
click at [329, 218] on span "Event" at bounding box center [337, 220] width 17 height 9
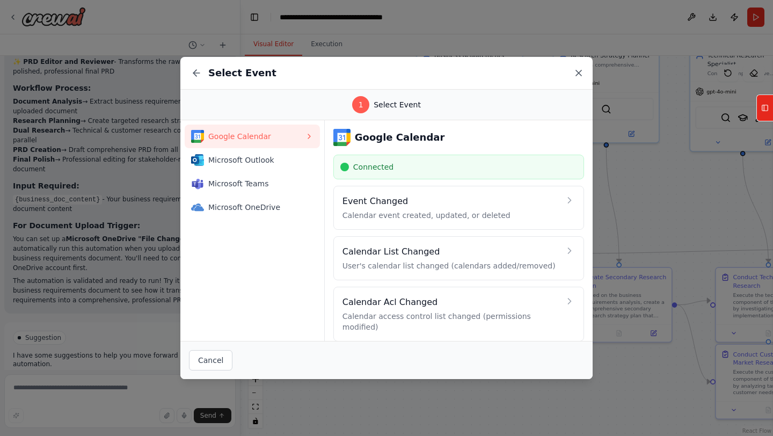
click at [582, 70] on icon at bounding box center [578, 73] width 11 height 11
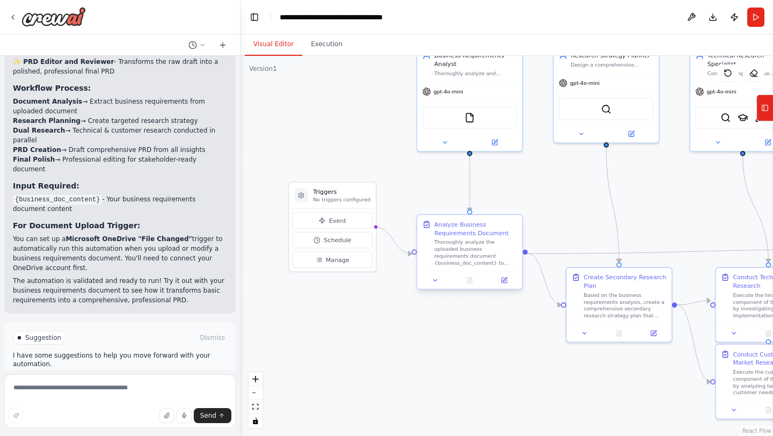
click at [463, 240] on div "Thoroughly analyze the uploaded business requirements document {business_doc_co…" at bounding box center [475, 252] width 83 height 27
click at [358, 129] on div ".deletable-edge-delete-btn { width: 20px; height: 20px; border: 0px solid #ffff…" at bounding box center [506, 246] width 532 height 380
click at [753, 18] on button "Run" at bounding box center [755, 17] width 17 height 19
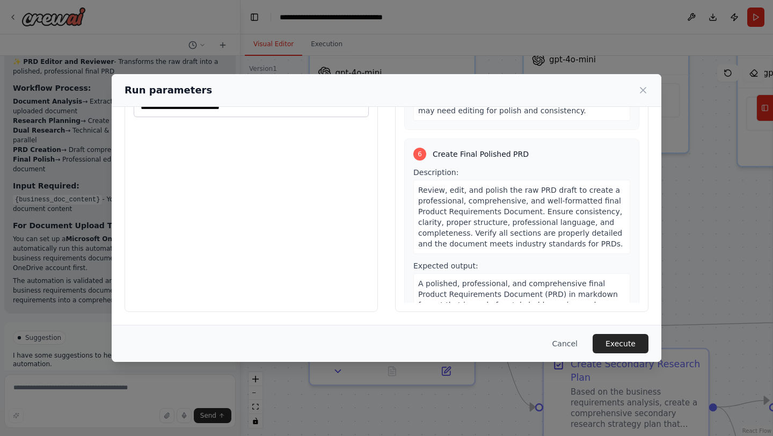
scroll to position [1251, 0]
click at [613, 340] on button "Execute" at bounding box center [620, 343] width 56 height 19
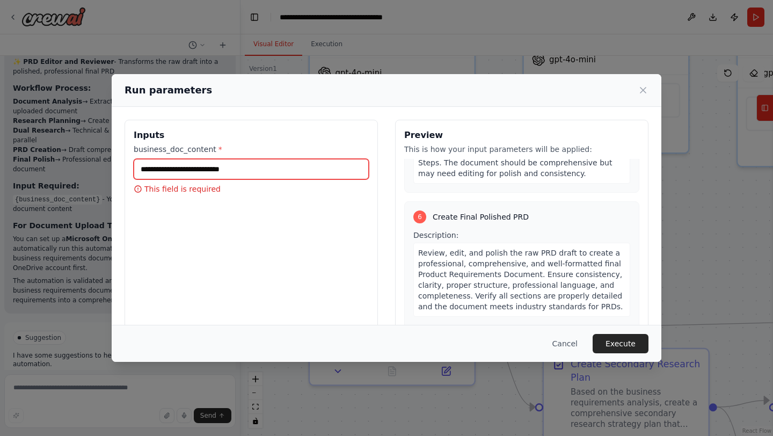
click at [231, 171] on input "business_doc_content *" at bounding box center [251, 169] width 235 height 20
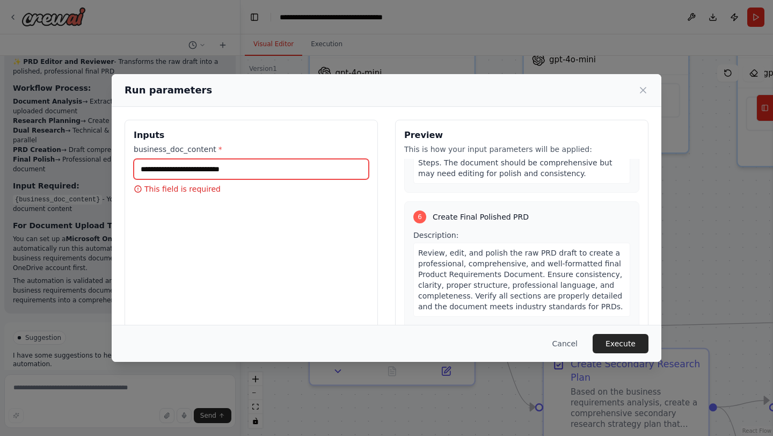
click at [231, 171] on input "business_doc_content *" at bounding box center [251, 169] width 235 height 20
click at [187, 181] on div "business_doc_content * This field is required" at bounding box center [251, 169] width 235 height 50
click at [192, 172] on input "business_doc_content *" at bounding box center [251, 169] width 235 height 20
click at [560, 350] on button "Cancel" at bounding box center [564, 343] width 42 height 19
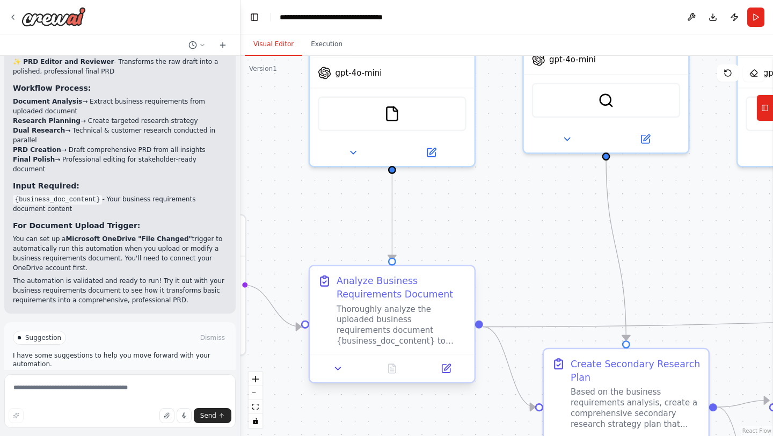
click at [410, 308] on div "Thoroughly analyze the uploaded business requirements document {business_doc_co…" at bounding box center [401, 325] width 130 height 43
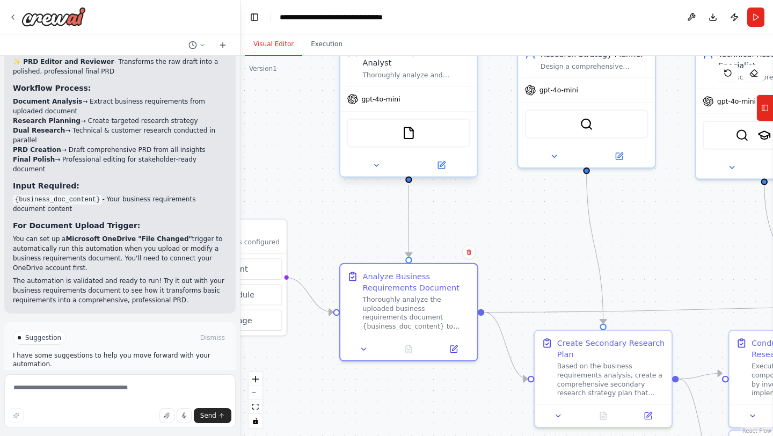
click at [389, 134] on div "FileReadTool" at bounding box center [408, 133] width 123 height 29
click at [408, 136] on img at bounding box center [408, 132] width 13 height 13
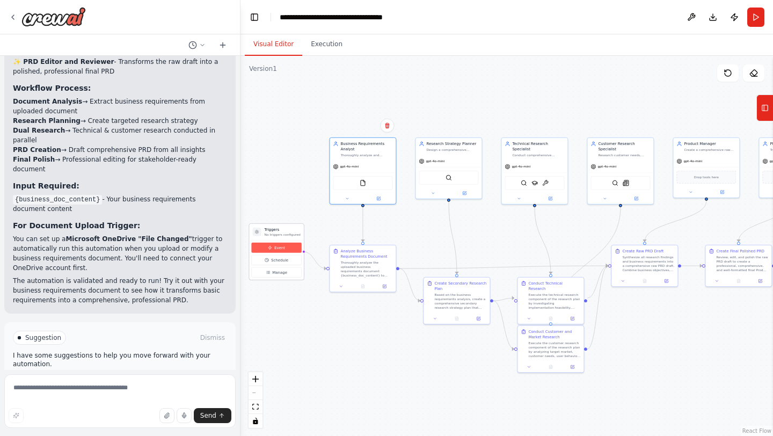
click at [271, 249] on button "Event" at bounding box center [276, 247] width 50 height 10
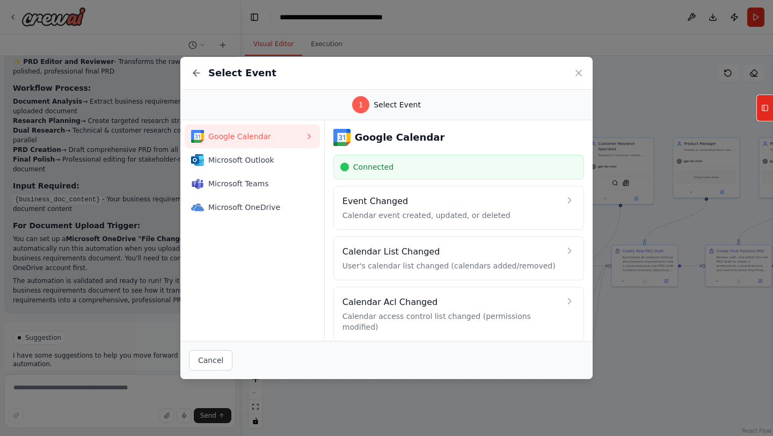
scroll to position [49, 0]
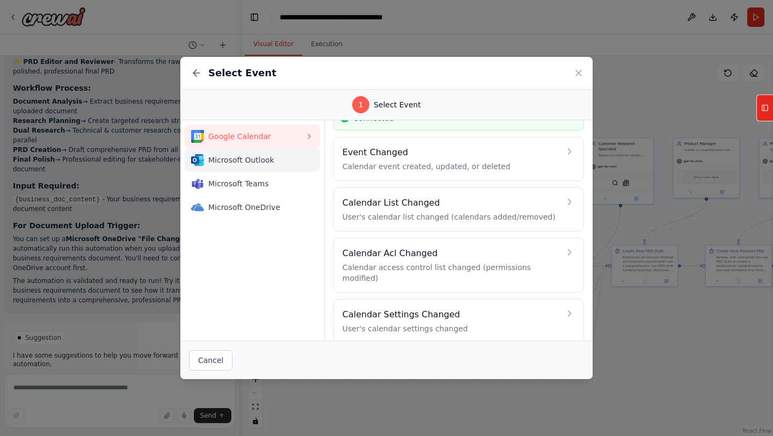
click at [256, 167] on button "Microsoft Outlook" at bounding box center [252, 160] width 135 height 24
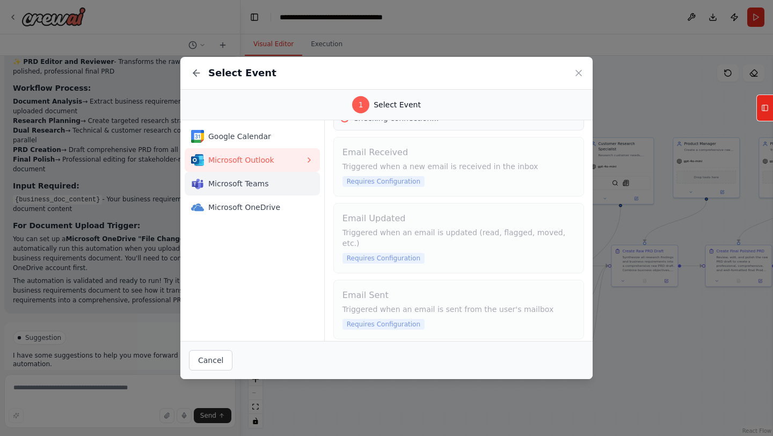
click at [248, 181] on span "Microsoft Teams" at bounding box center [256, 183] width 97 height 11
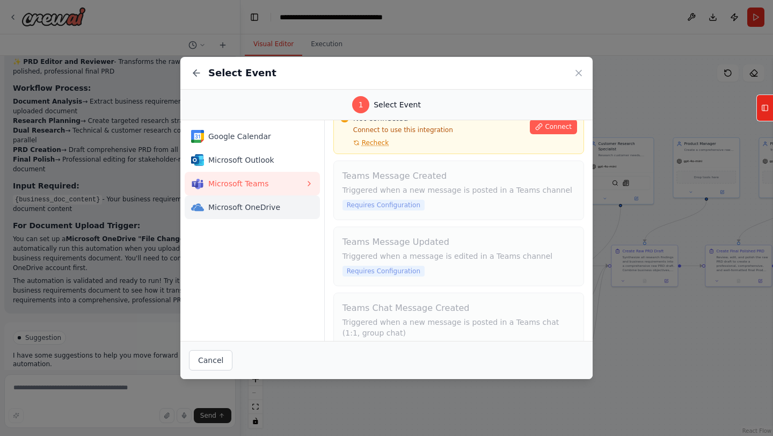
click at [244, 201] on div "Microsoft OneDrive" at bounding box center [248, 207] width 114 height 13
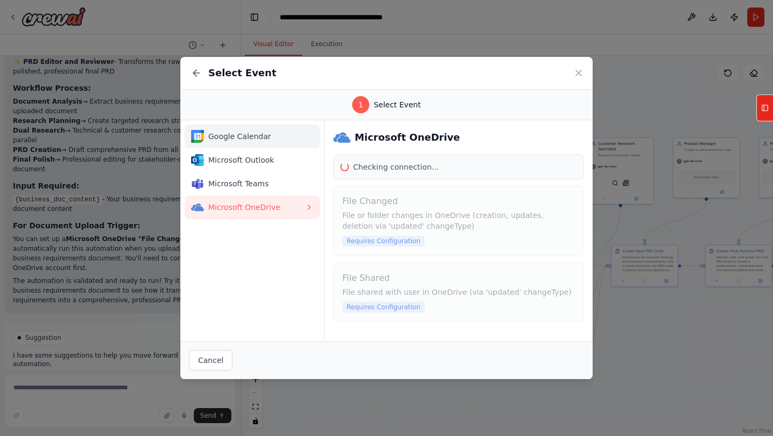
click at [253, 137] on span "Google Calendar" at bounding box center [256, 136] width 97 height 11
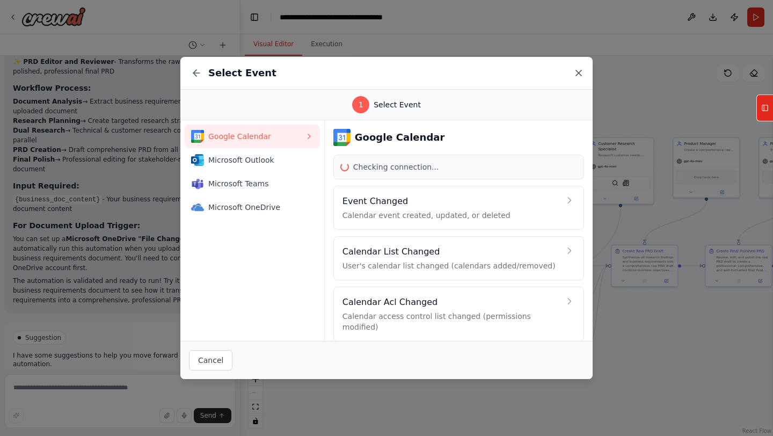
click at [579, 74] on icon at bounding box center [578, 72] width 5 height 5
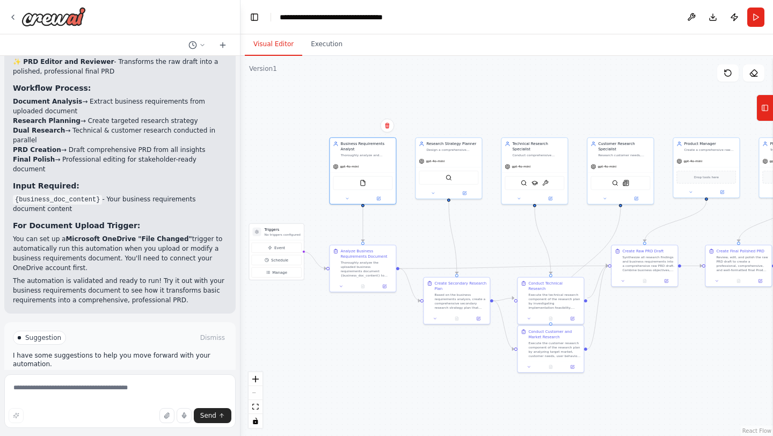
click at [136, 374] on button "Run Automation" at bounding box center [120, 382] width 214 height 17
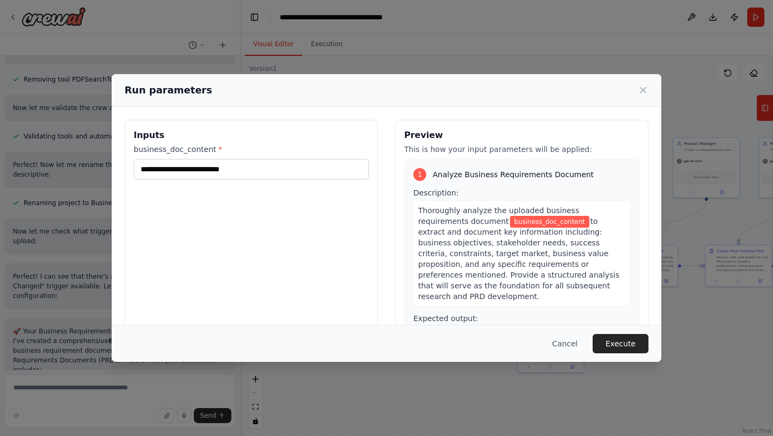
scroll to position [1271, 0]
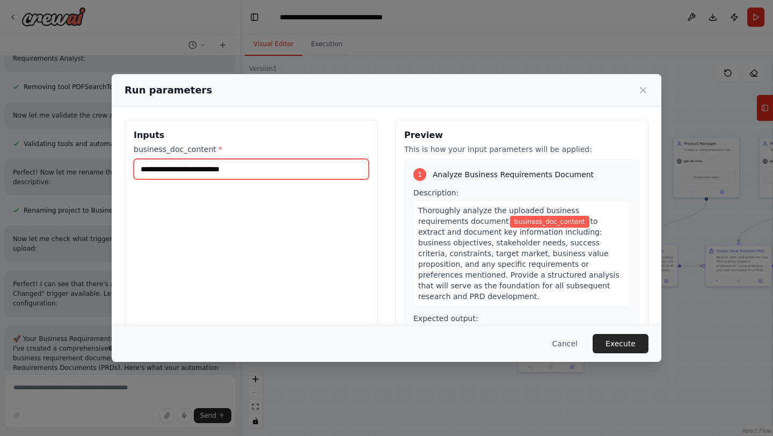
click at [217, 171] on input "business_doc_content *" at bounding box center [251, 169] width 235 height 20
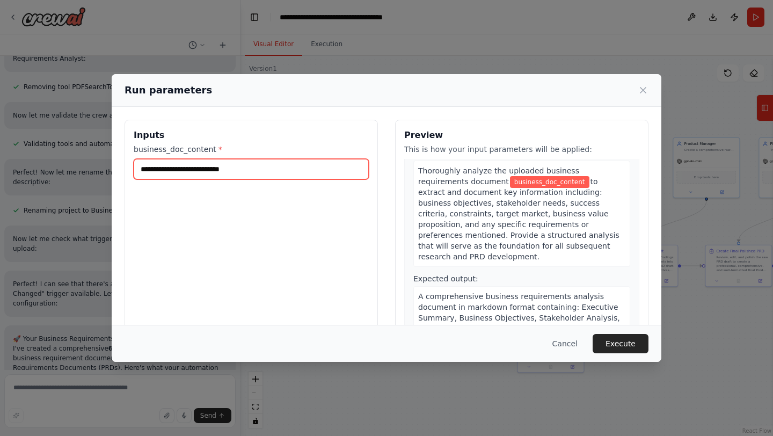
scroll to position [0, 0]
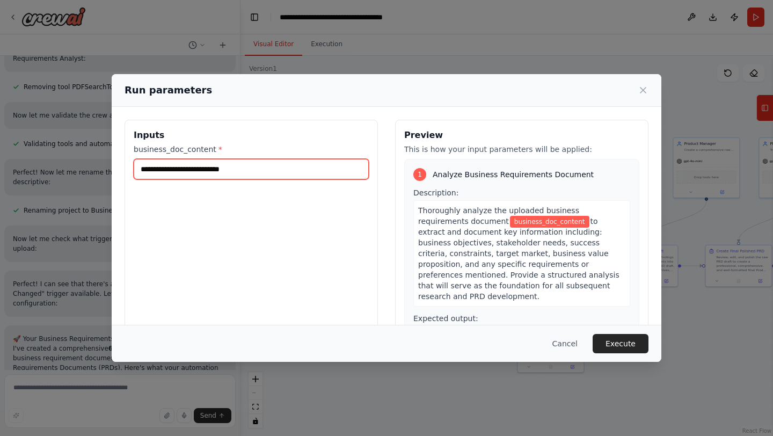
click at [249, 170] on input "business_doc_content *" at bounding box center [251, 169] width 235 height 20
paste input "**********"
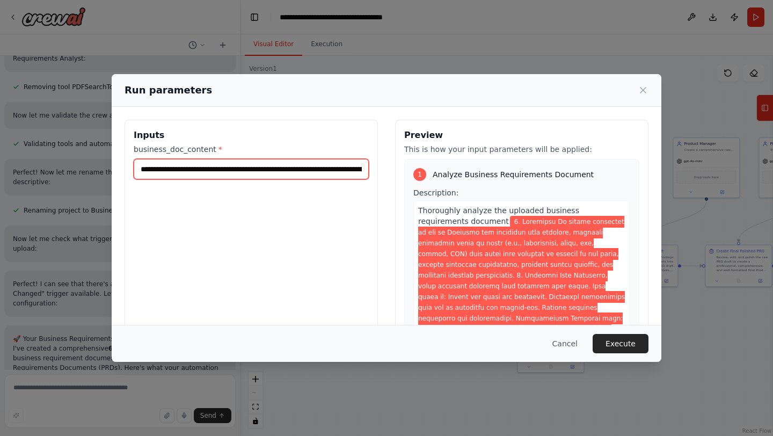
scroll to position [0, 5981]
click at [231, 174] on input "business_doc_content *" at bounding box center [251, 169] width 235 height 20
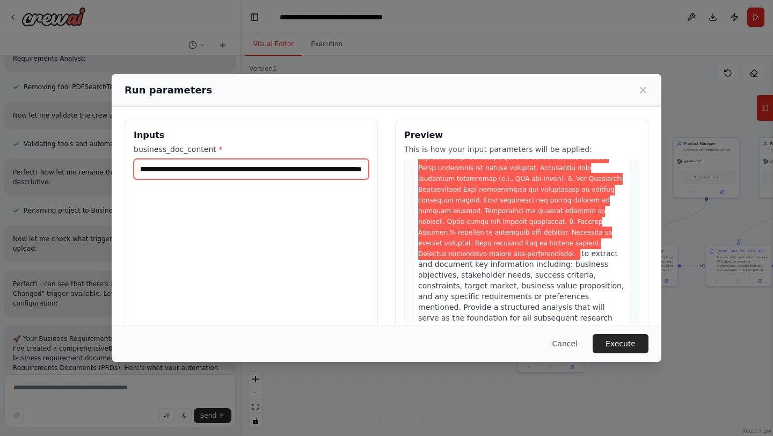
scroll to position [300, 0]
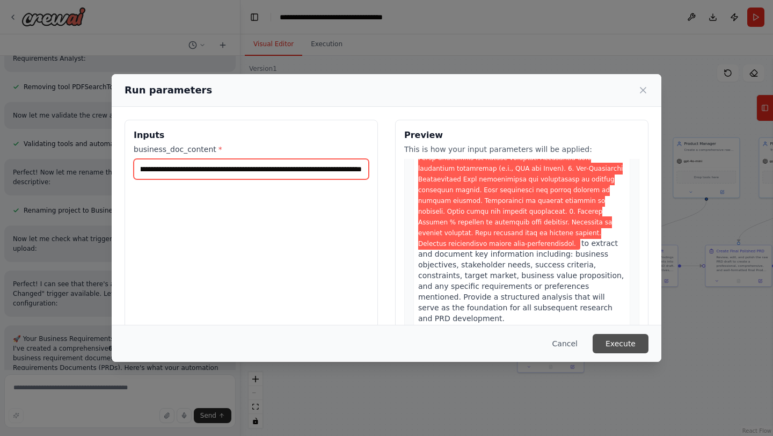
type input "**********"
click at [627, 337] on button "Execute" at bounding box center [620, 343] width 56 height 19
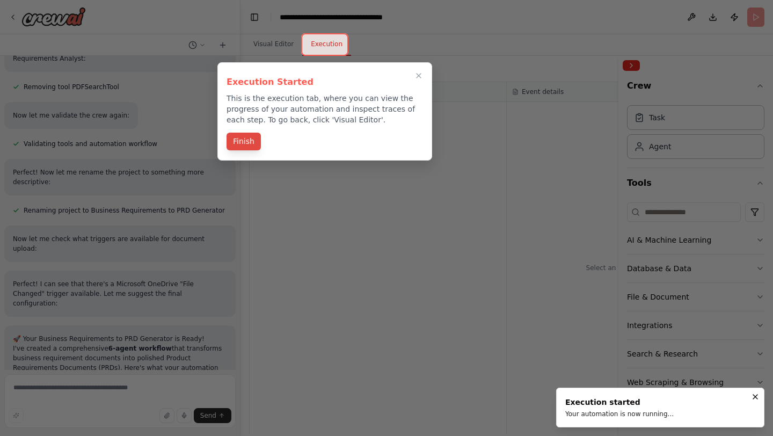
click at [237, 139] on button "Finish" at bounding box center [243, 142] width 34 height 18
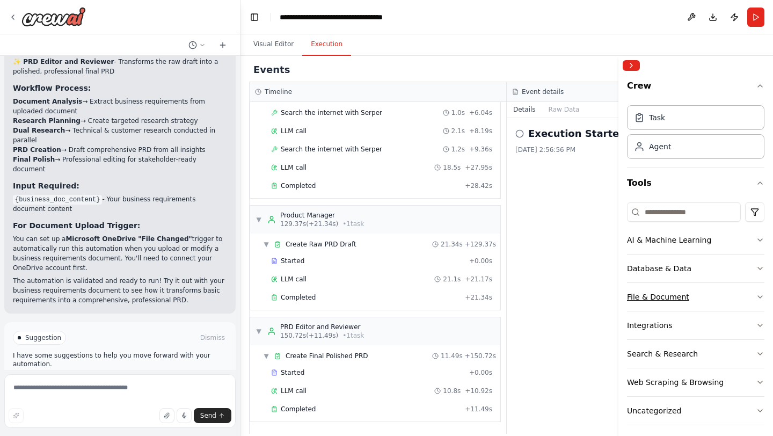
scroll to position [6, 0]
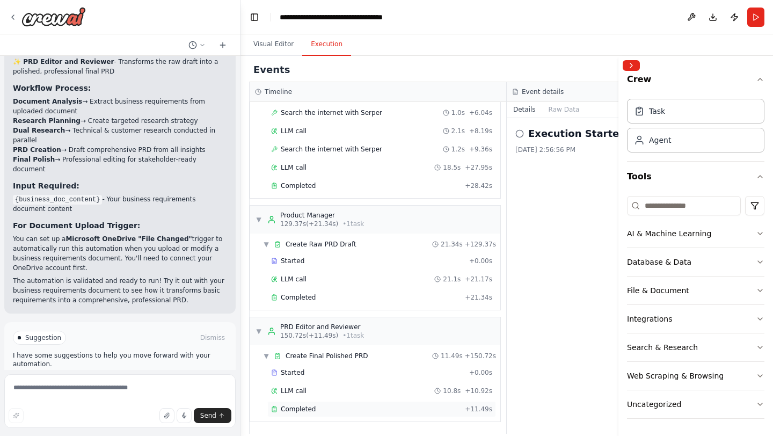
click at [292, 409] on span "Completed" at bounding box center [298, 409] width 35 height 9
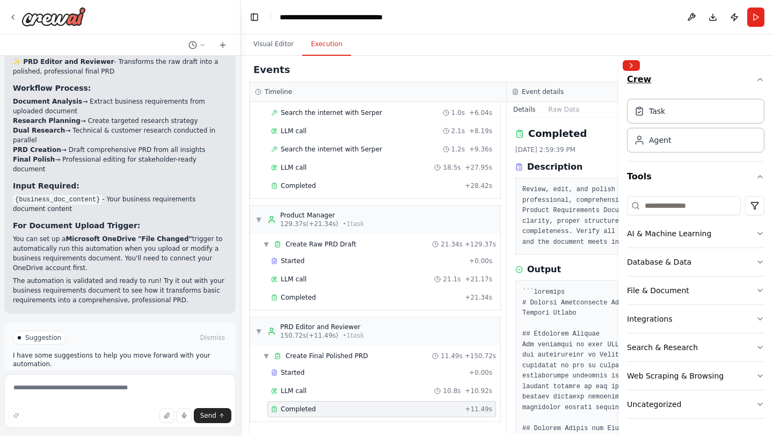
click at [760, 78] on icon "button" at bounding box center [759, 79] width 9 height 9
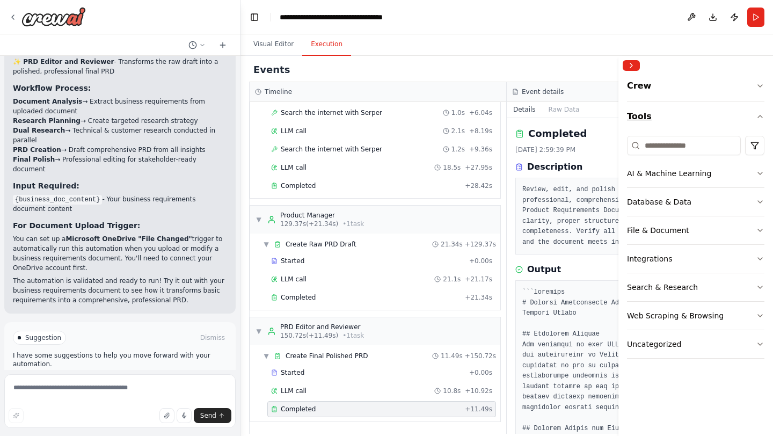
click at [761, 123] on button "Tools" at bounding box center [695, 116] width 137 height 30
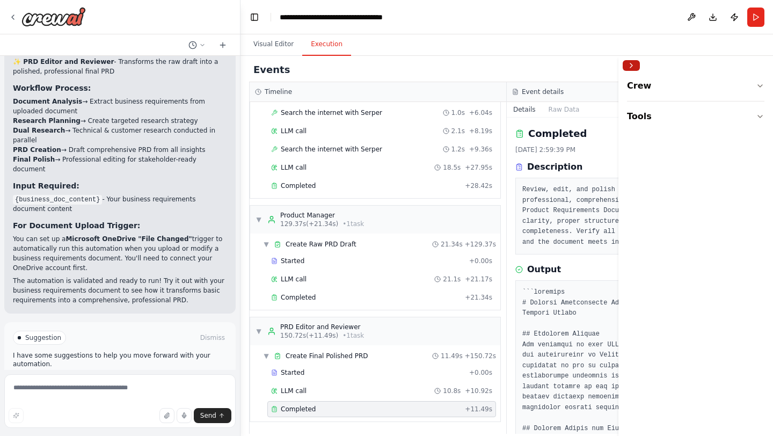
click at [630, 63] on button "Collapse right sidebar" at bounding box center [630, 65] width 17 height 11
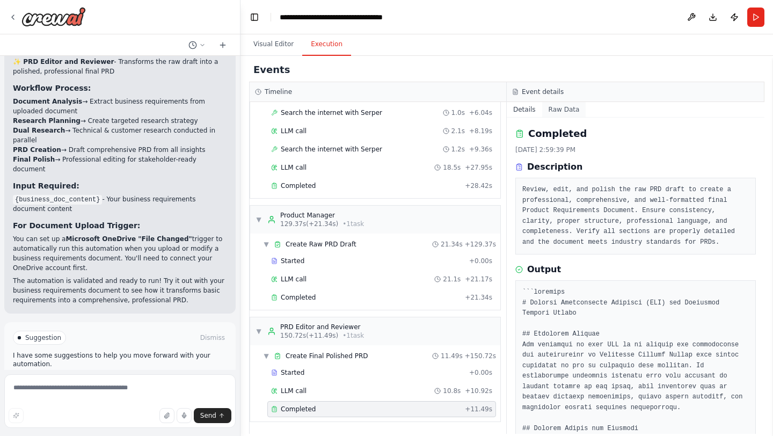
click at [556, 111] on button "Raw Data" at bounding box center [564, 109] width 44 height 15
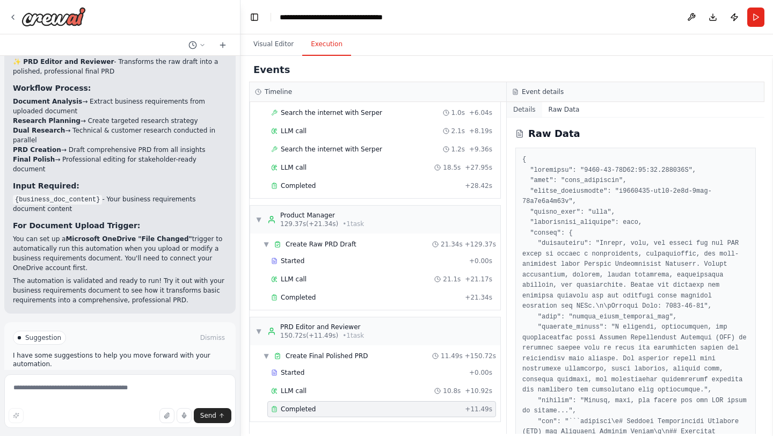
click at [527, 104] on button "Details" at bounding box center [523, 109] width 35 height 15
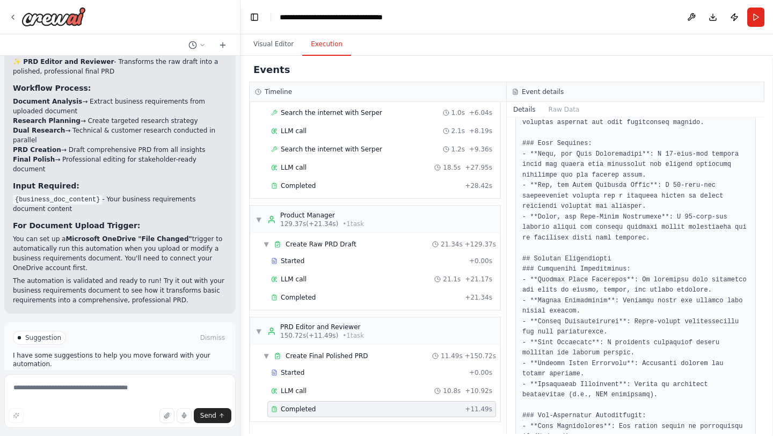
scroll to position [732, 0]
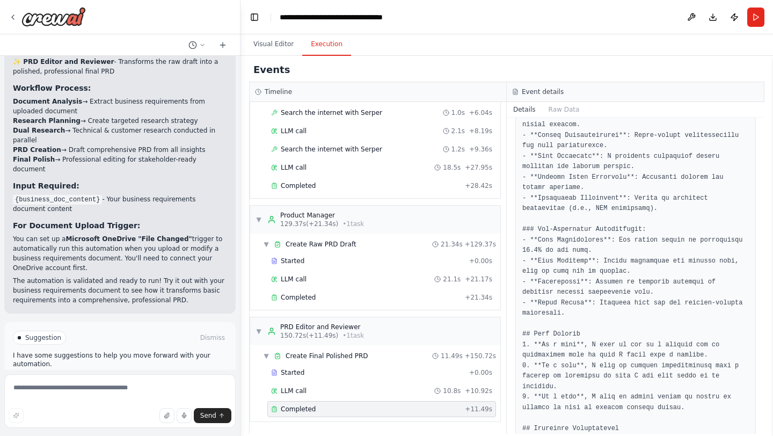
click at [127, 379] on span "Improve automation" at bounding box center [124, 383] width 65 height 9
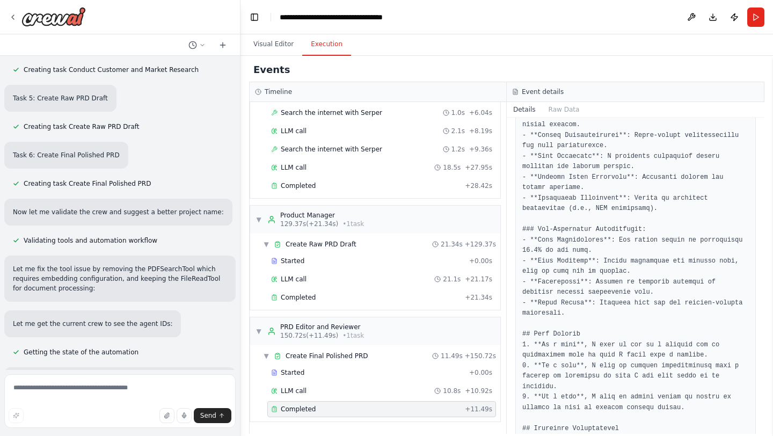
scroll to position [873, 0]
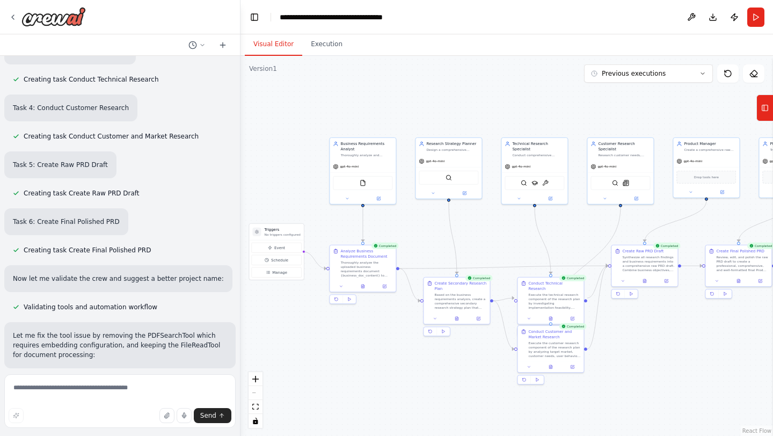
click at [274, 50] on button "Visual Editor" at bounding box center [273, 44] width 57 height 23
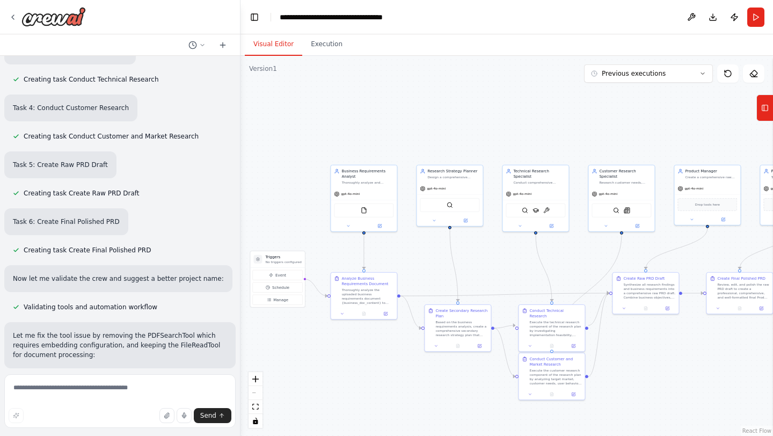
drag, startPoint x: 391, startPoint y: 371, endPoint x: 392, endPoint y: 398, distance: 27.4
click at [392, 398] on div ".deletable-edge-delete-btn { width: 20px; height: 20px; border: 0px solid #ffff…" at bounding box center [506, 246] width 532 height 380
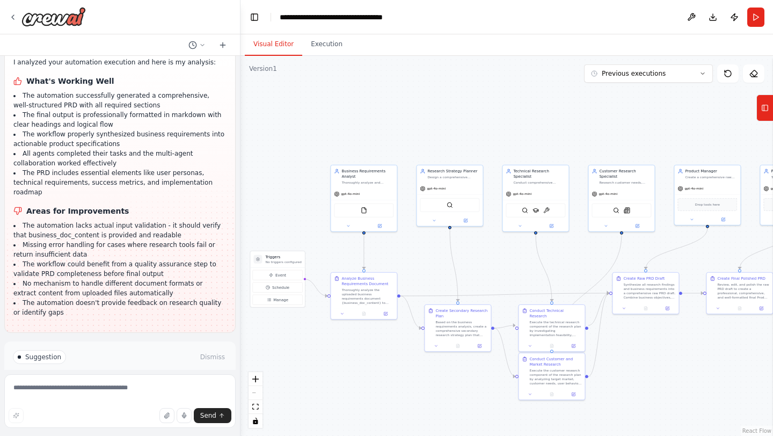
scroll to position [2088, 0]
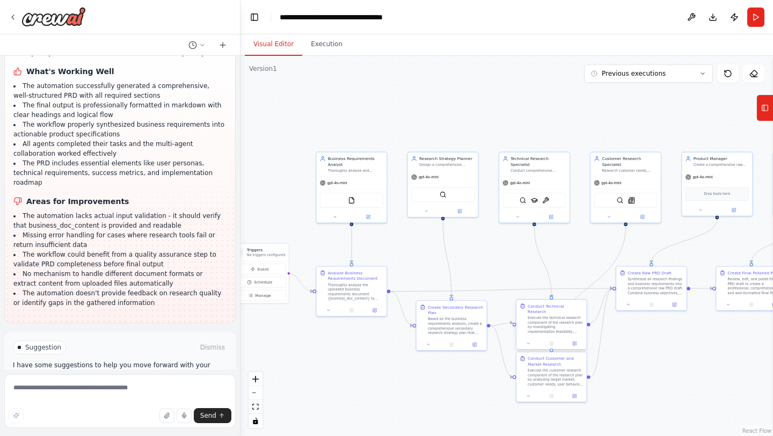
click at [552, 319] on div "Execute the technical research component of the research plan by investigating …" at bounding box center [554, 324] width 55 height 18
click at [577, 340] on button at bounding box center [574, 343] width 20 height 7
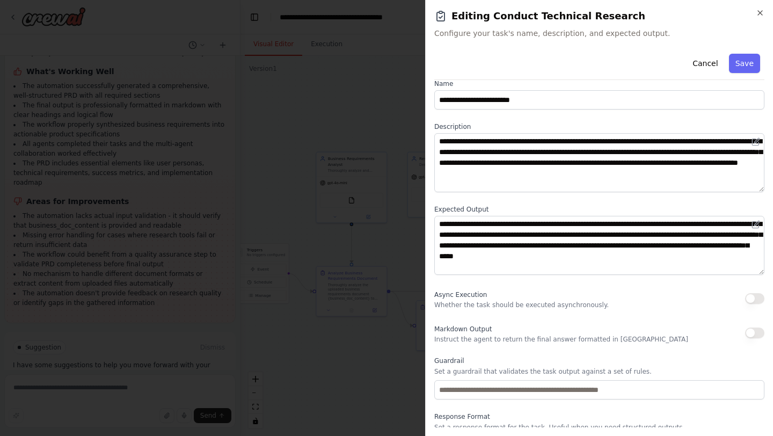
scroll to position [0, 0]
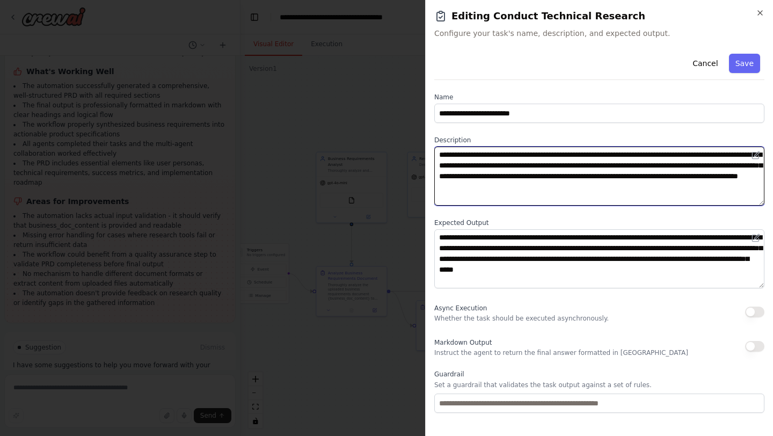
click at [538, 156] on textarea "**********" at bounding box center [599, 175] width 330 height 59
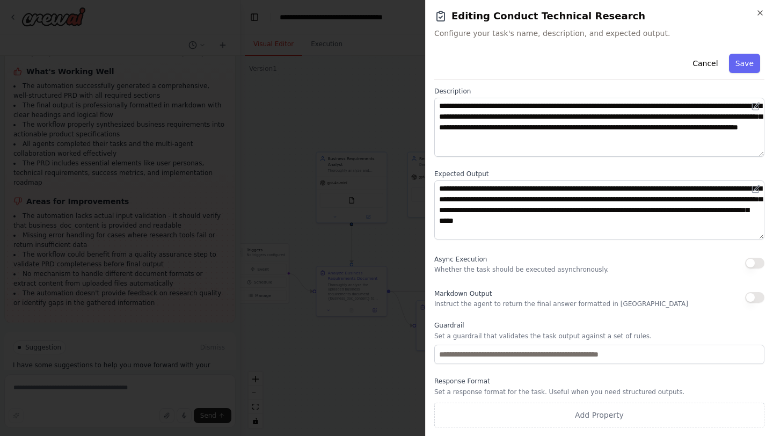
click at [540, 272] on p "Whether the task should be executed asynchronously." at bounding box center [521, 269] width 174 height 9
click at [538, 306] on p "Instruct the agent to return the final answer formatted in [GEOGRAPHIC_DATA]" at bounding box center [561, 303] width 254 height 9
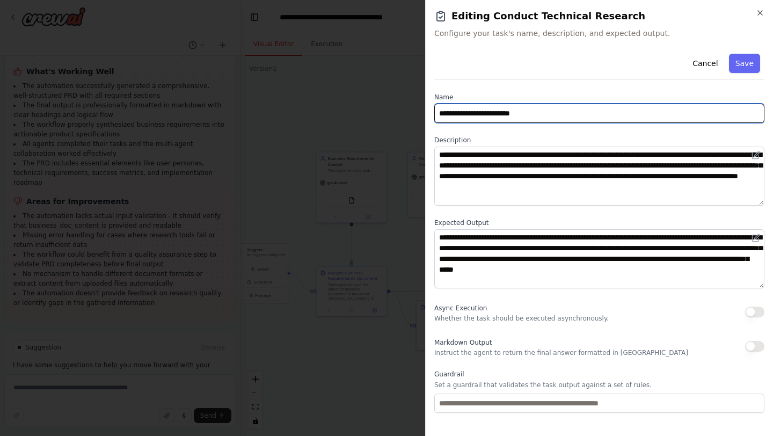
click at [501, 113] on input "**********" at bounding box center [599, 113] width 330 height 19
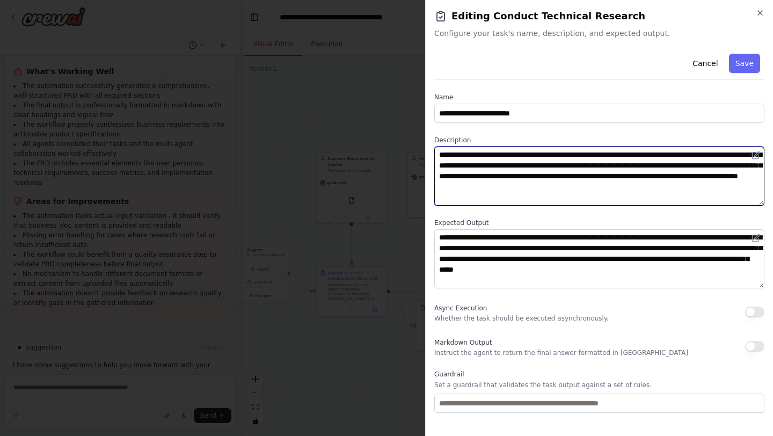
click at [510, 182] on textarea "**********" at bounding box center [599, 175] width 330 height 59
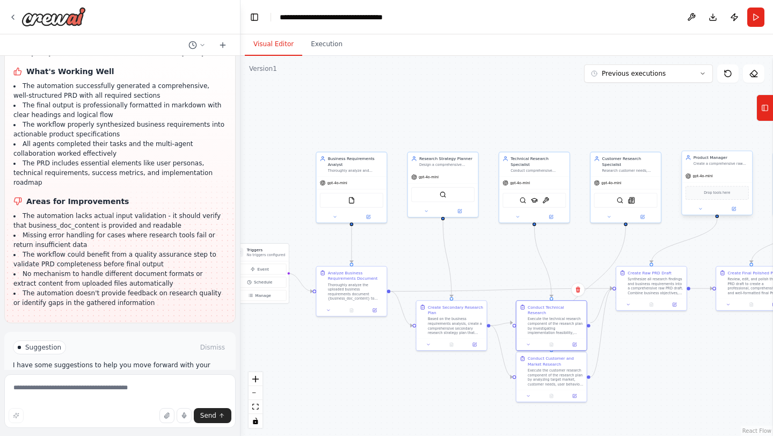
click at [709, 170] on div "gpt-4o-mini" at bounding box center [716, 176] width 70 height 12
click at [735, 214] on div at bounding box center [716, 208] width 70 height 11
click at [734, 210] on icon at bounding box center [733, 208] width 3 height 3
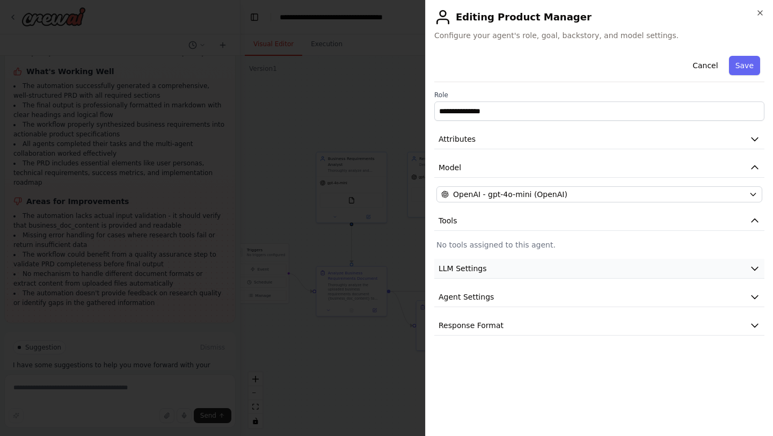
click at [601, 270] on button "LLM Settings" at bounding box center [599, 269] width 330 height 20
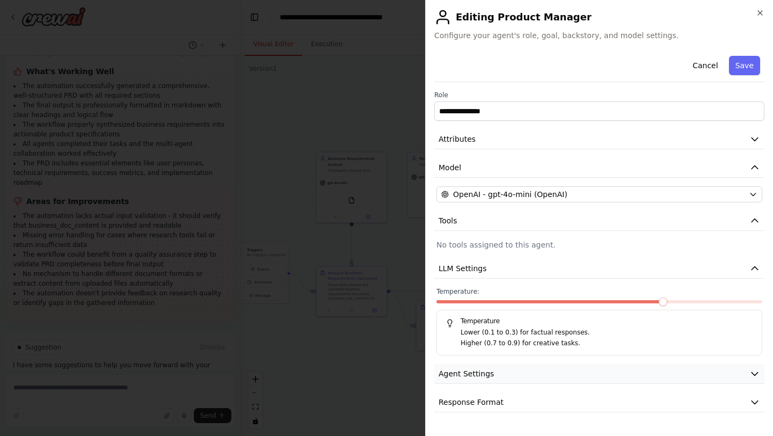
click at [563, 371] on button "Agent Settings" at bounding box center [599, 374] width 330 height 20
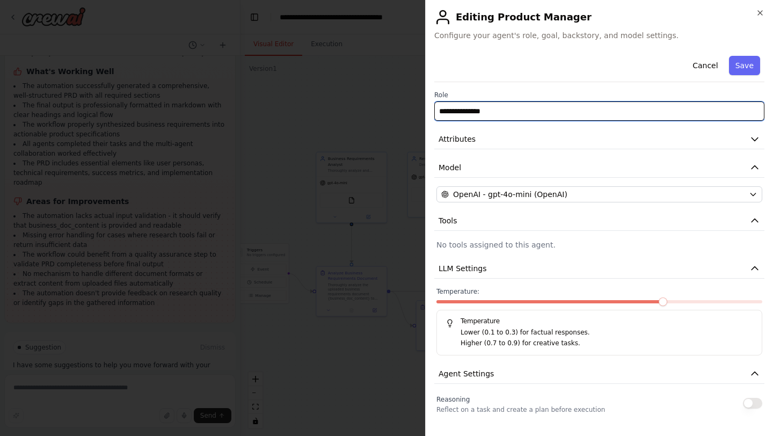
click at [539, 114] on input "**********" at bounding box center [599, 110] width 330 height 19
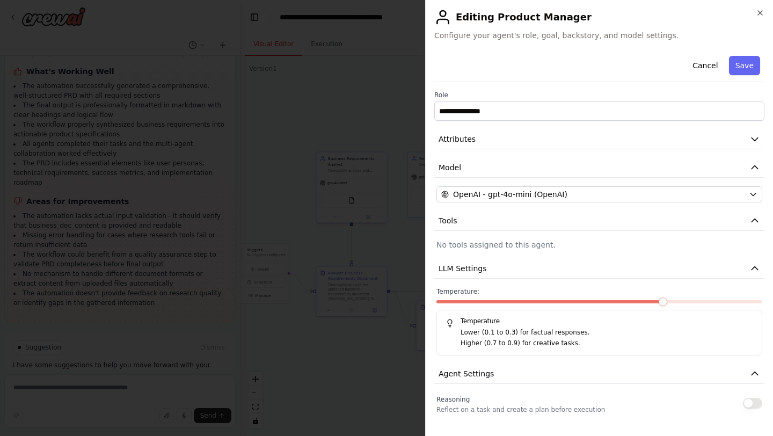
click at [759, 7] on div "**********" at bounding box center [599, 218] width 348 height 436
click at [759, 12] on icon "button" at bounding box center [760, 13] width 4 height 4
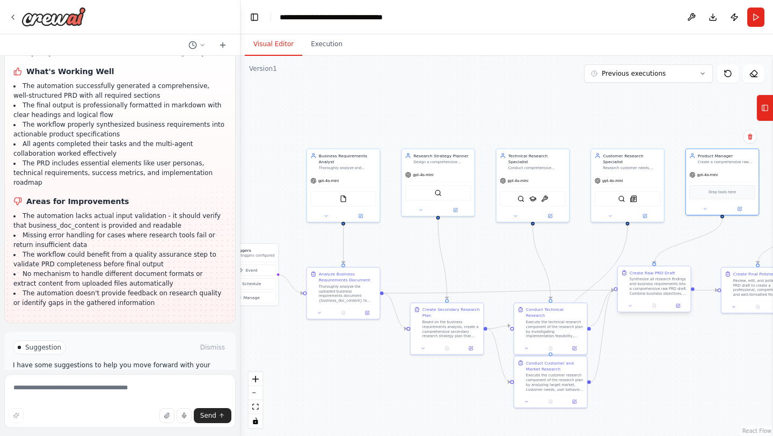
click at [658, 289] on div "Synthesize all research findings and business requirements into a comprehensive…" at bounding box center [657, 286] width 57 height 19
click at [681, 308] on button at bounding box center [677, 305] width 20 height 7
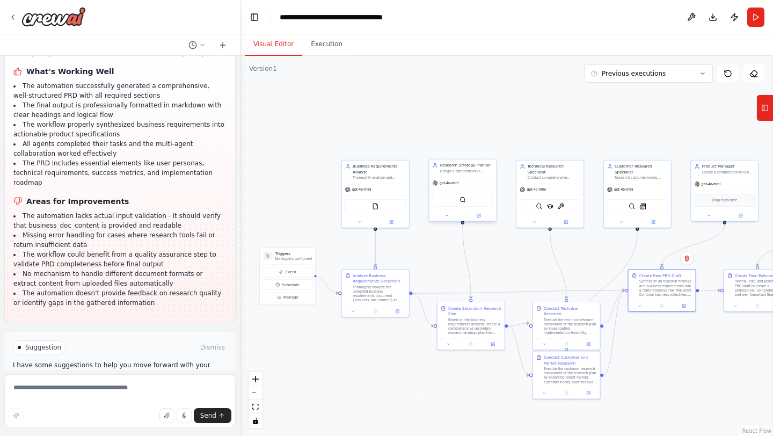
click at [459, 174] on div "Research Strategy Planner Design a comprehensive secondary research plan that i…" at bounding box center [462, 168] width 67 height 18
click at [481, 219] on div at bounding box center [462, 215] width 67 height 11
click at [481, 217] on button at bounding box center [478, 215] width 31 height 6
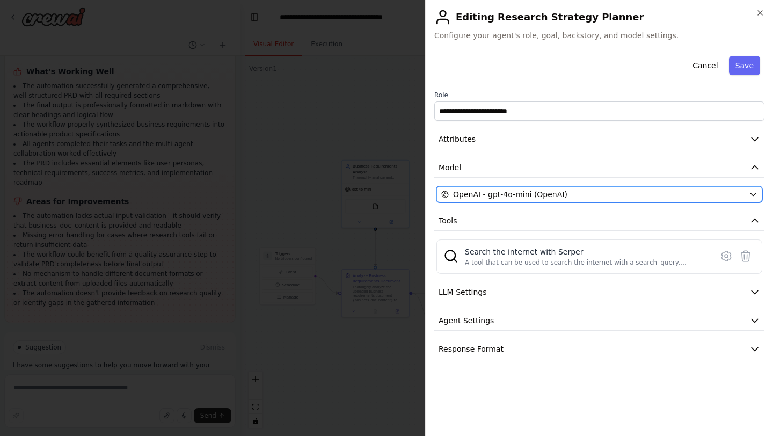
click at [563, 198] on div "OpenAI - gpt-4o-mini (OpenAI)" at bounding box center [592, 194] width 303 height 11
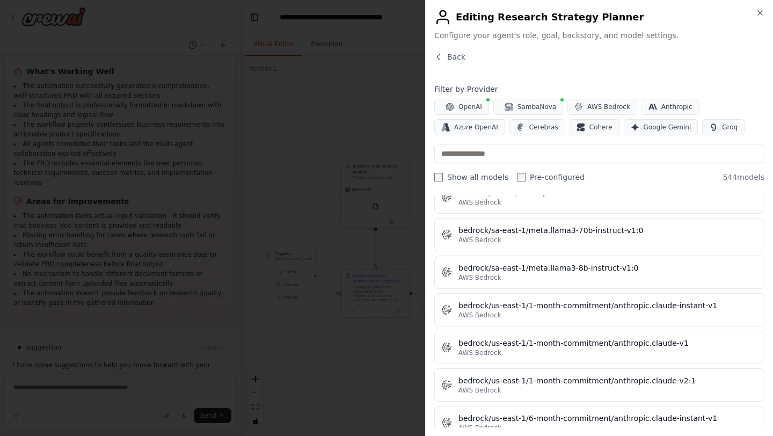
scroll to position [2869, 0]
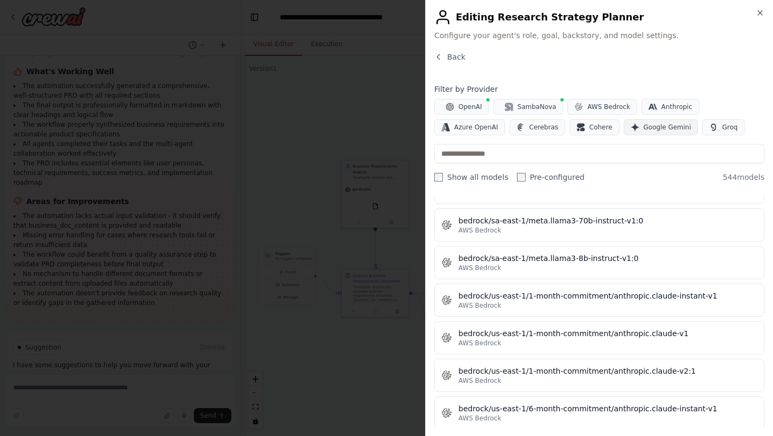
click at [644, 130] on span "Google Gemini" at bounding box center [667, 127] width 48 height 9
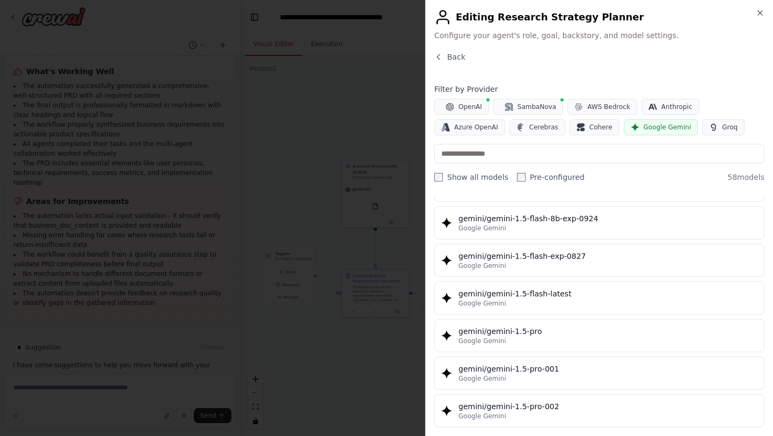
scroll to position [210, 0]
click at [722, 130] on span "Groq" at bounding box center [730, 127] width 16 height 9
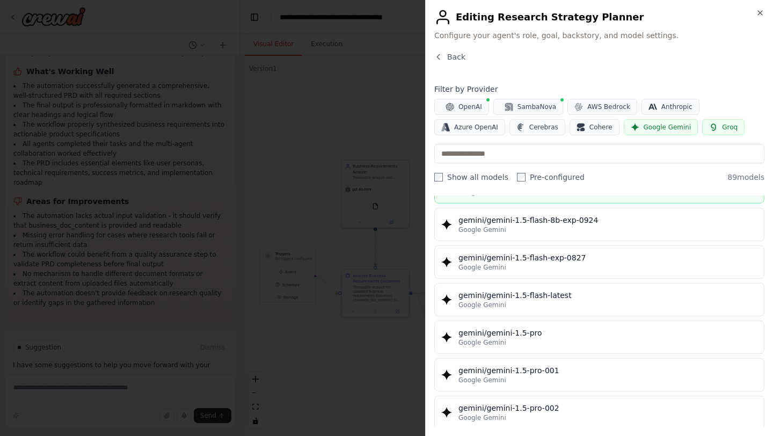
scroll to position [0, 0]
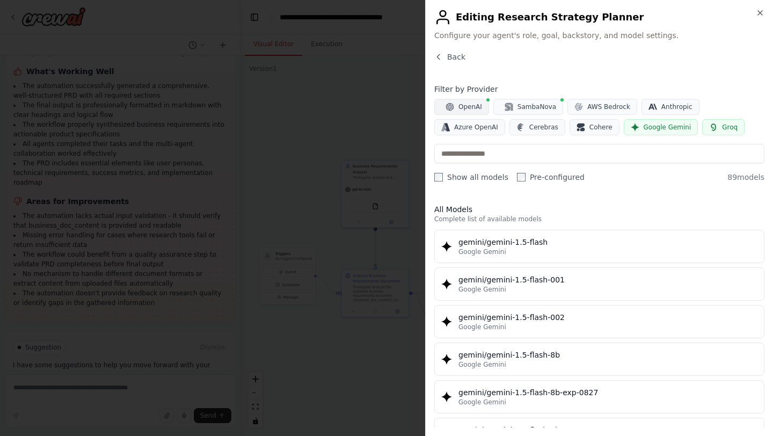
click at [458, 111] on button "OpenAI" at bounding box center [461, 107] width 55 height 16
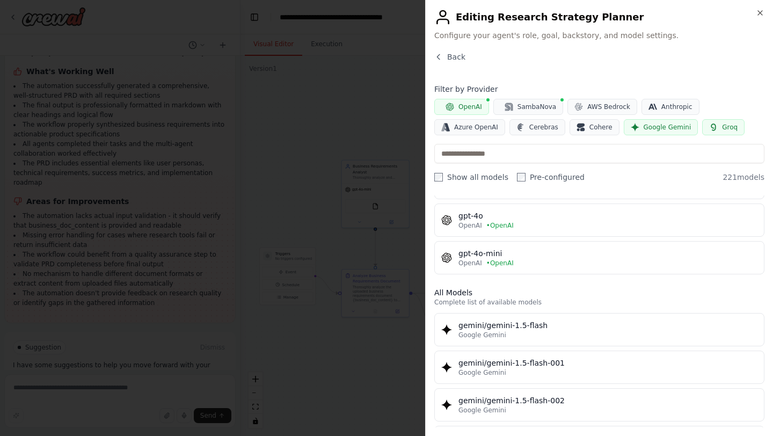
scroll to position [169, 0]
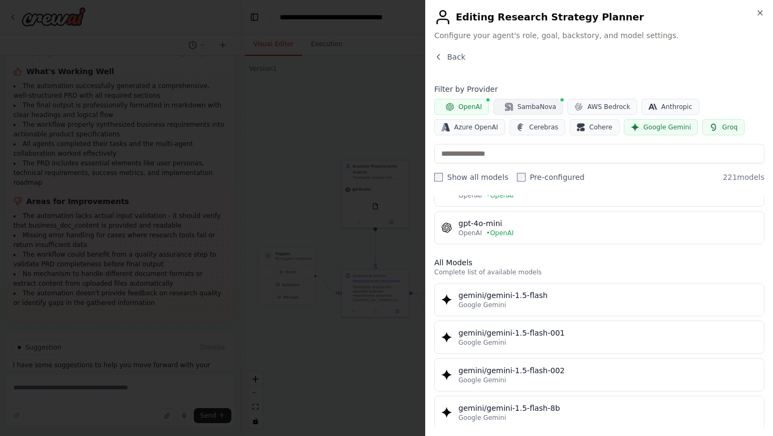
click at [529, 104] on span "SambaNova" at bounding box center [536, 106] width 39 height 9
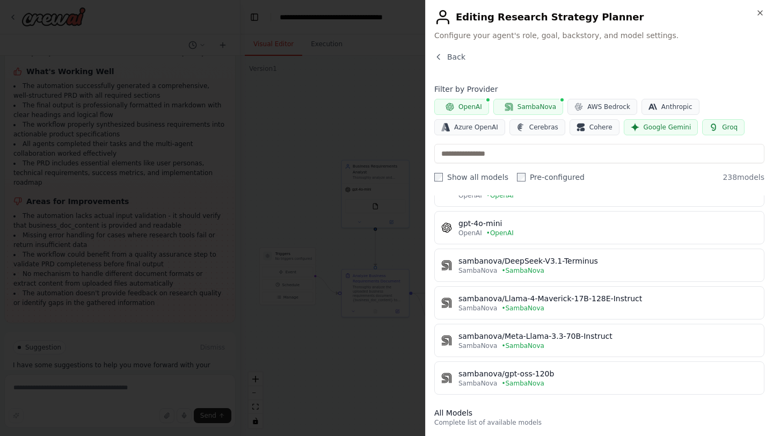
click at [529, 104] on span "SambaNova" at bounding box center [536, 106] width 39 height 9
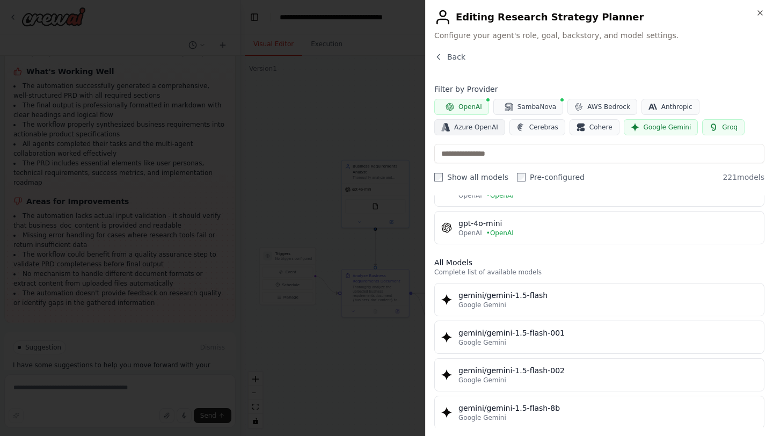
click at [491, 130] on span "Azure OpenAI" at bounding box center [476, 127] width 44 height 9
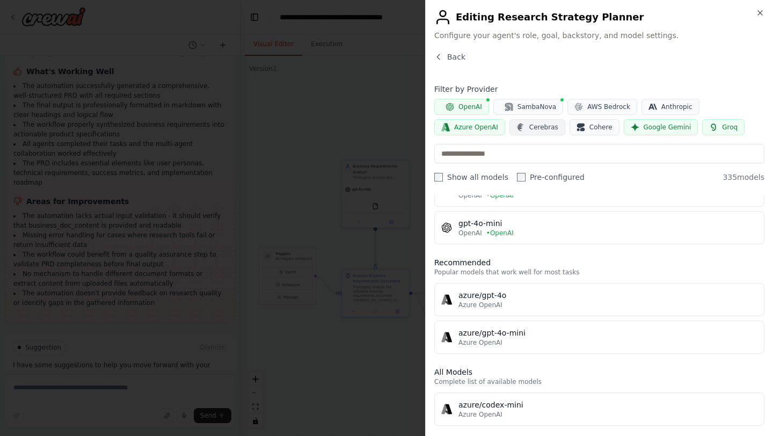
click at [539, 131] on span "Cerebras" at bounding box center [543, 127] width 29 height 9
click at [578, 134] on button "Cohere" at bounding box center [594, 127] width 50 height 16
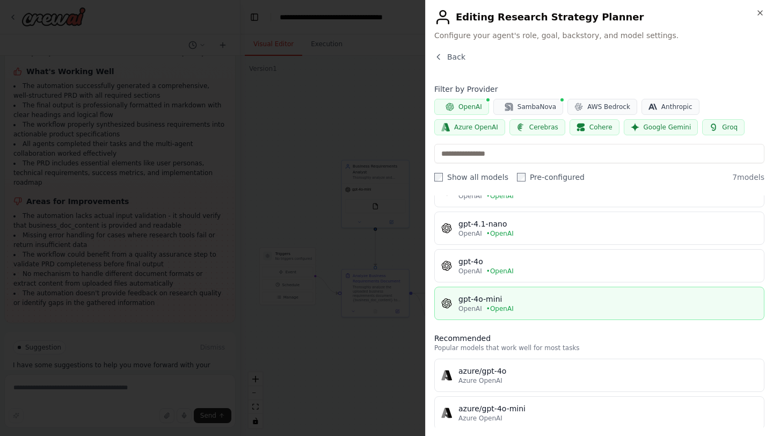
scroll to position [0, 0]
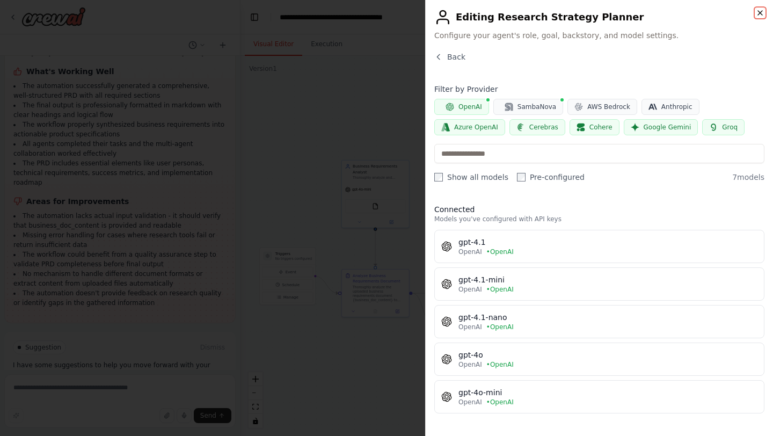
click at [761, 13] on icon "button" at bounding box center [760, 13] width 4 height 4
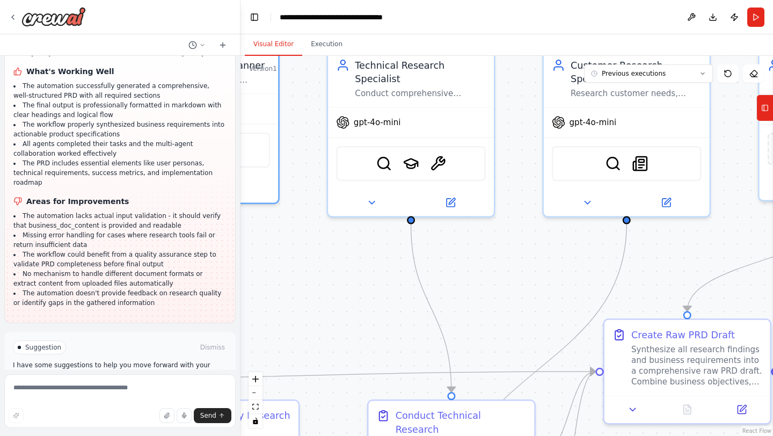
drag, startPoint x: 558, startPoint y: 269, endPoint x: 368, endPoint y: 221, distance: 196.0
click at [368, 221] on div ".deletable-edge-delete-btn { width: 20px; height: 20px; border: 0px solid #ffff…" at bounding box center [506, 246] width 532 height 380
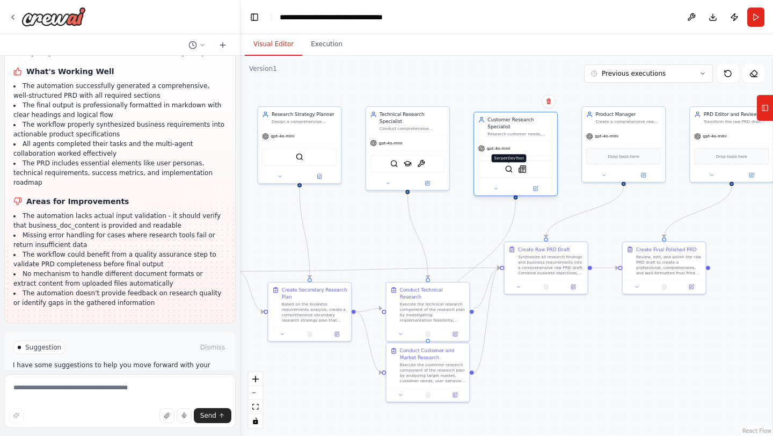
drag, startPoint x: 505, startPoint y: 159, endPoint x: 506, endPoint y: 166, distance: 7.2
click at [506, 166] on img at bounding box center [508, 169] width 8 height 8
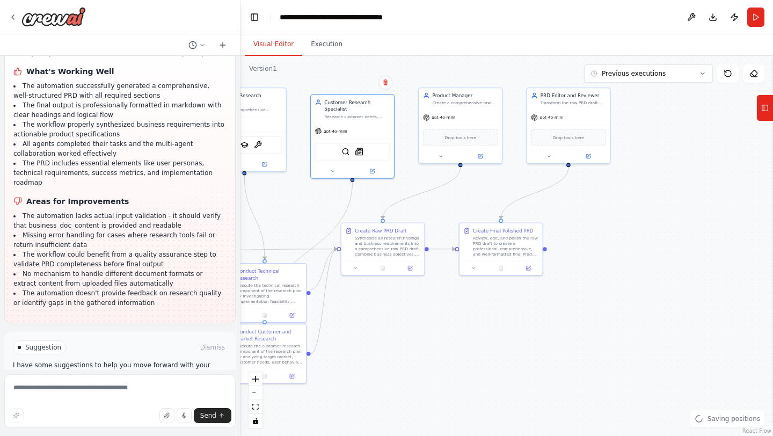
drag, startPoint x: 470, startPoint y: 234, endPoint x: 308, endPoint y: 215, distance: 162.7
click at [308, 215] on div ".deletable-edge-delete-btn { width: 20px; height: 20px; border: 0px solid #ffff…" at bounding box center [506, 246] width 532 height 380
click at [385, 251] on div "Synthesize all research findings and business requirements into a comprehensive…" at bounding box center [388, 243] width 65 height 21
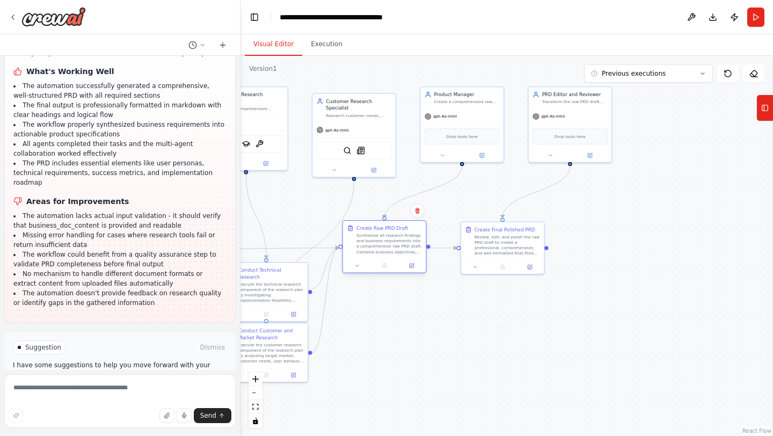
click at [376, 230] on div "Create Raw PRD Draft" at bounding box center [382, 228] width 52 height 7
click at [409, 264] on icon at bounding box center [411, 265] width 5 height 5
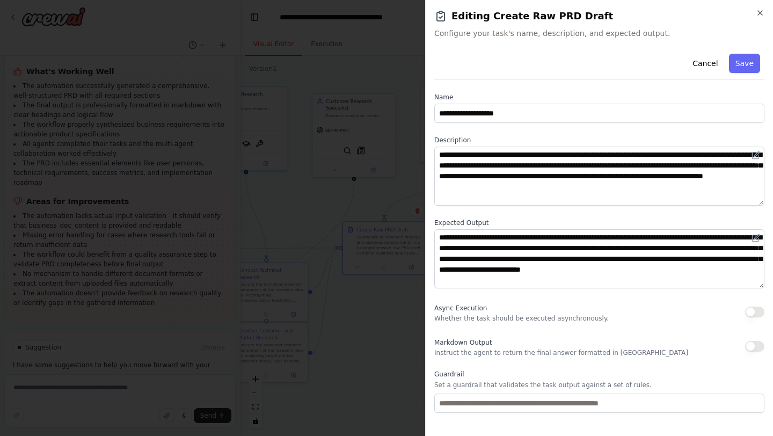
scroll to position [49, 0]
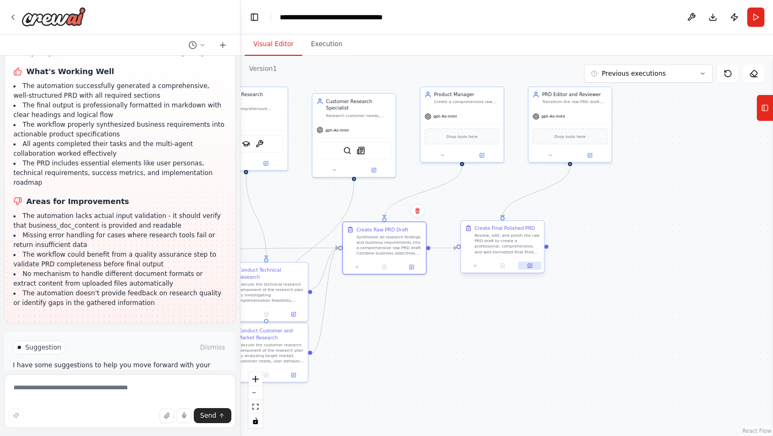
click at [530, 264] on icon at bounding box center [529, 264] width 3 height 3
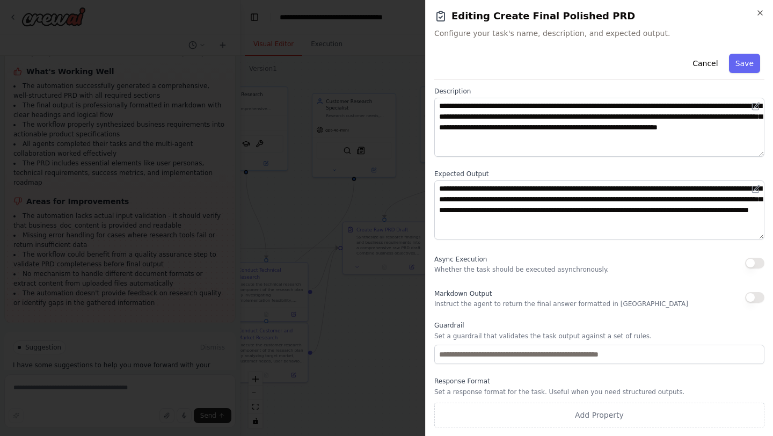
scroll to position [48, 0]
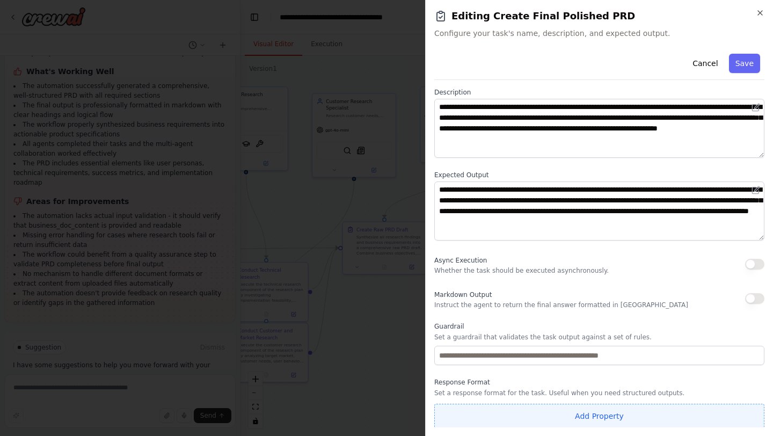
click at [611, 420] on button "Add Property" at bounding box center [599, 415] width 330 height 25
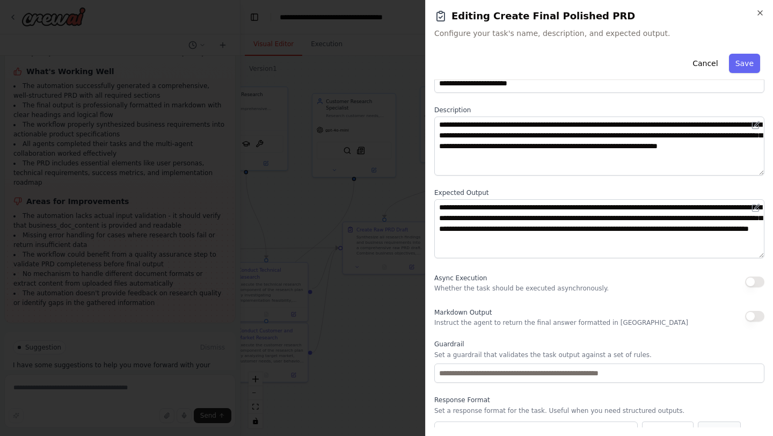
scroll to position [0, 0]
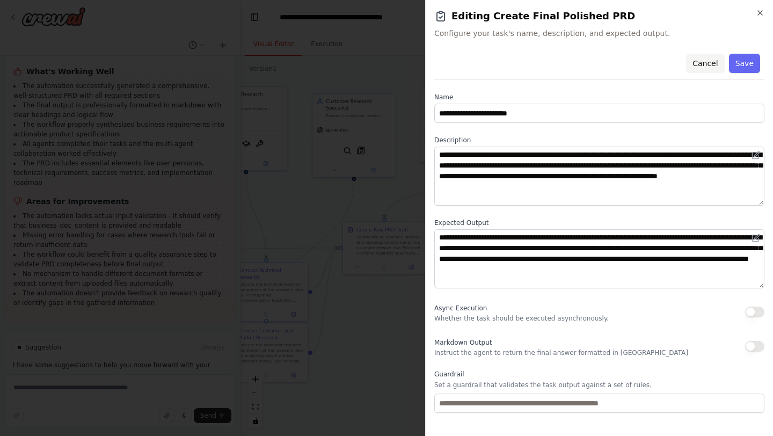
click at [707, 69] on button "Cancel" at bounding box center [705, 63] width 38 height 19
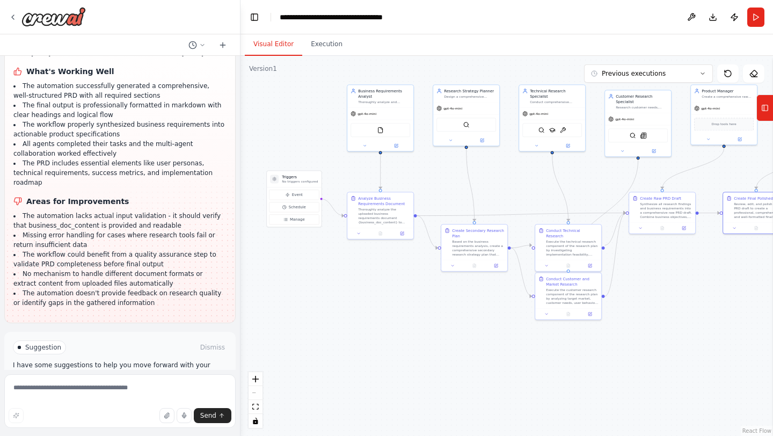
drag, startPoint x: 322, startPoint y: 193, endPoint x: 595, endPoint y: 181, distance: 273.3
click at [595, 181] on div ".deletable-edge-delete-btn { width: 20px; height: 20px; border: 0px solid #ffff…" at bounding box center [506, 246] width 532 height 380
